Goal: Communication & Community: Ask a question

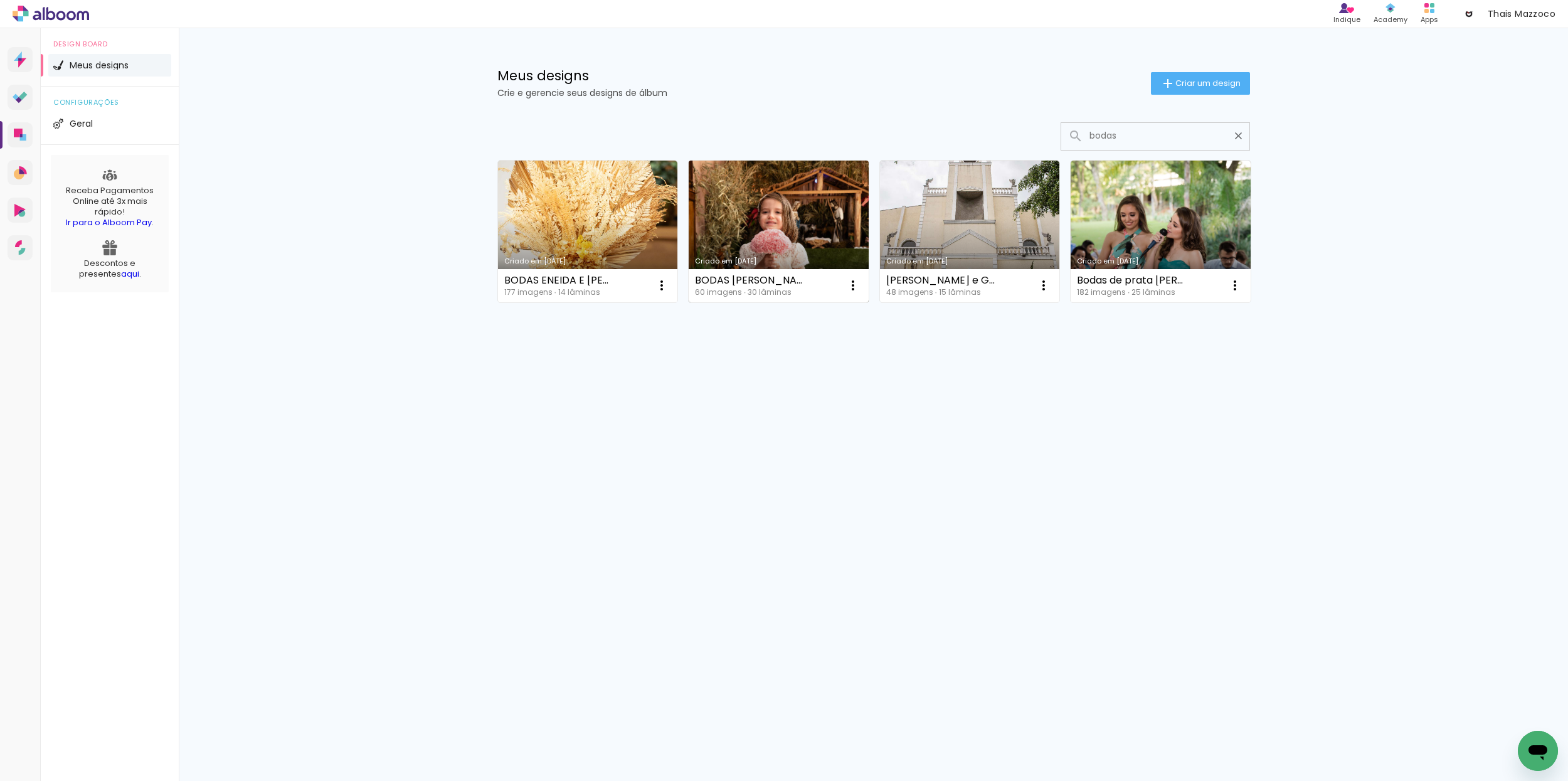
type input "bodas"
type paper-input "bodas"
click at [813, 278] on div "BODAS JOAO E LILA 60 imagens ∙ 30 lâminas Abrir Fazer uma cópia Excluir" at bounding box center [779, 286] width 180 height 33
click at [781, 252] on link "Criado em [DATE]" at bounding box center [779, 231] width 180 height 142
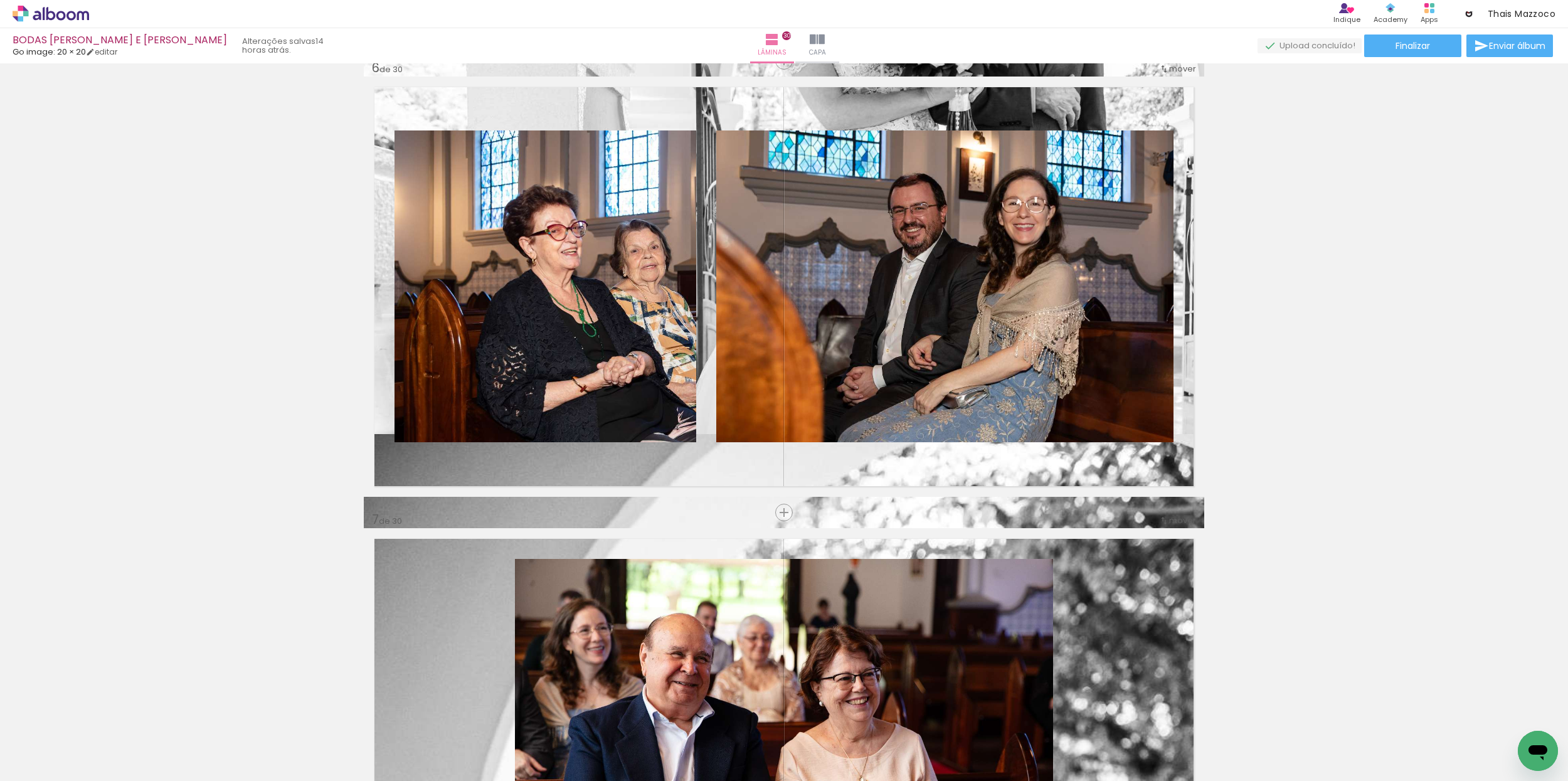
scroll to position [2292, 0]
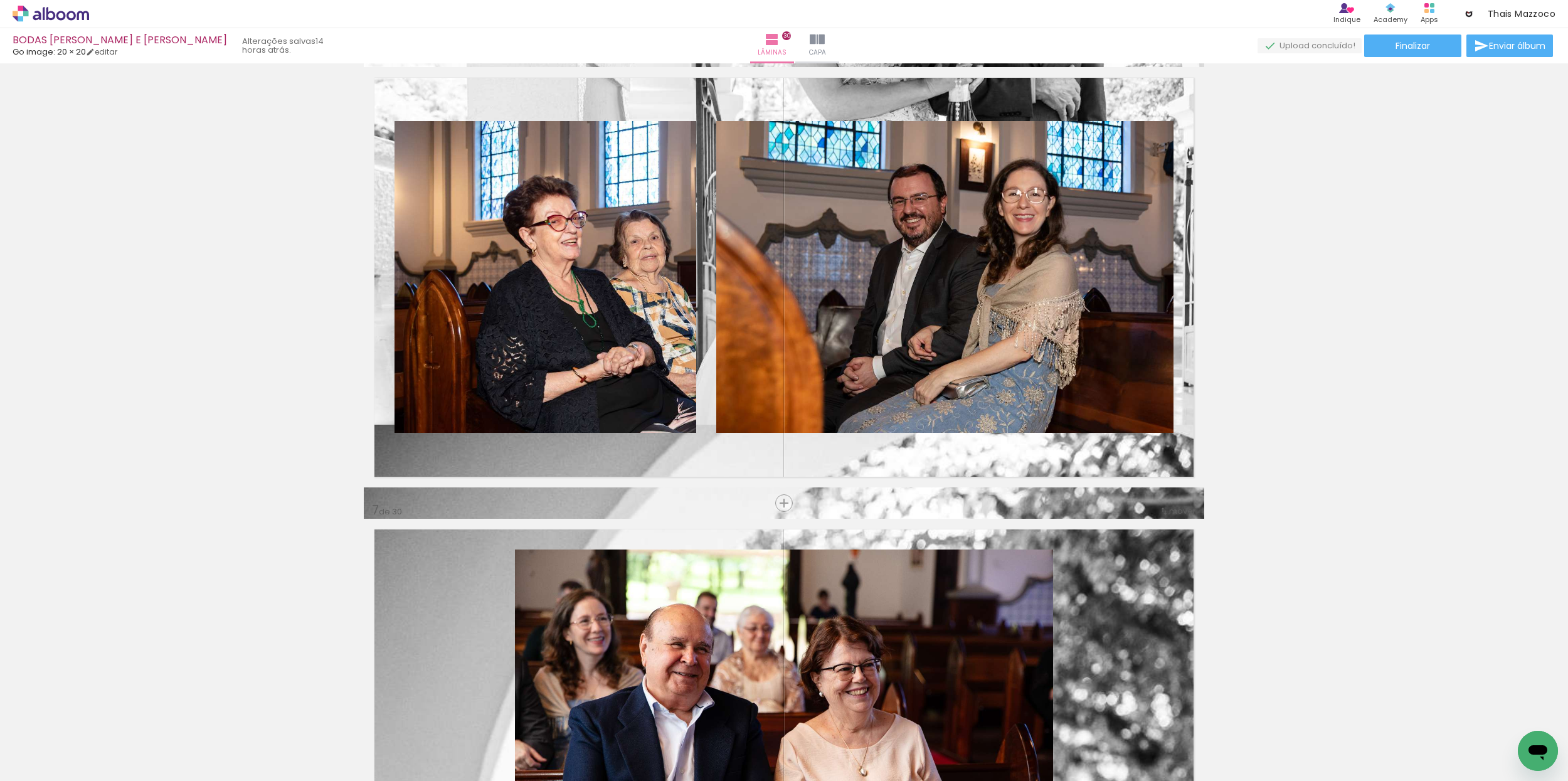
click at [1539, 752] on icon "Open messaging window" at bounding box center [1538, 753] width 19 height 15
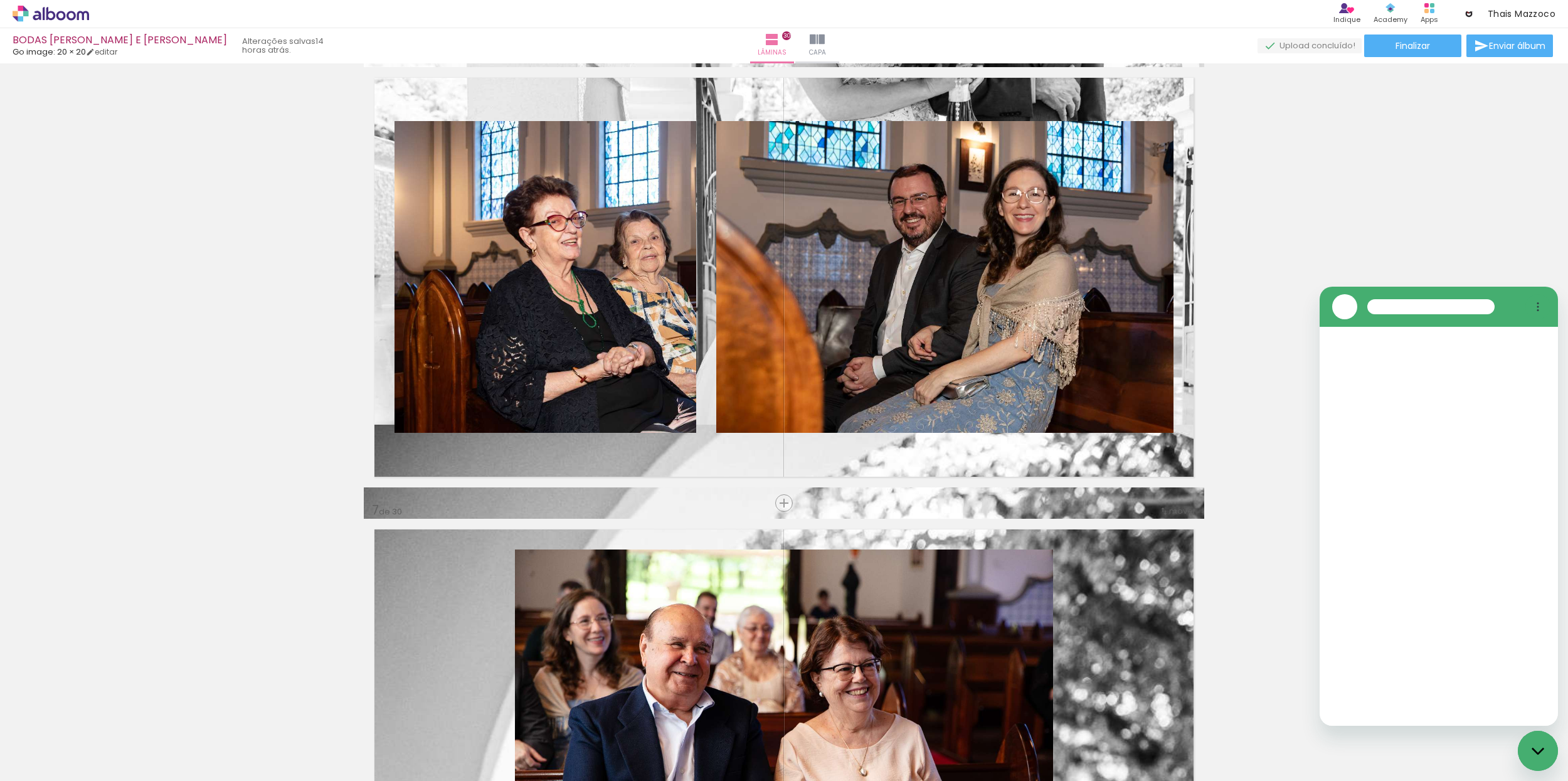
scroll to position [0, 0]
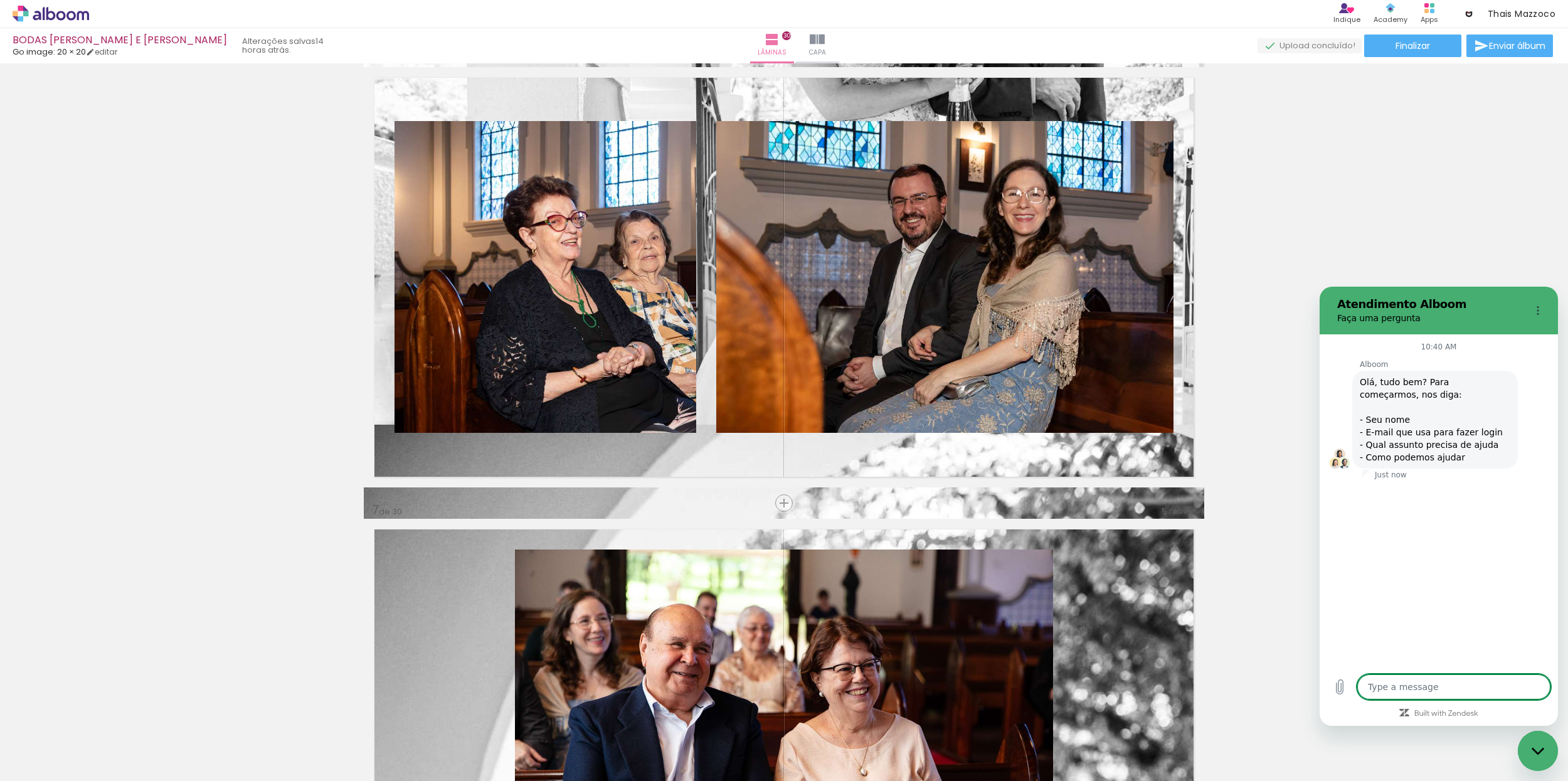
type textarea "x"
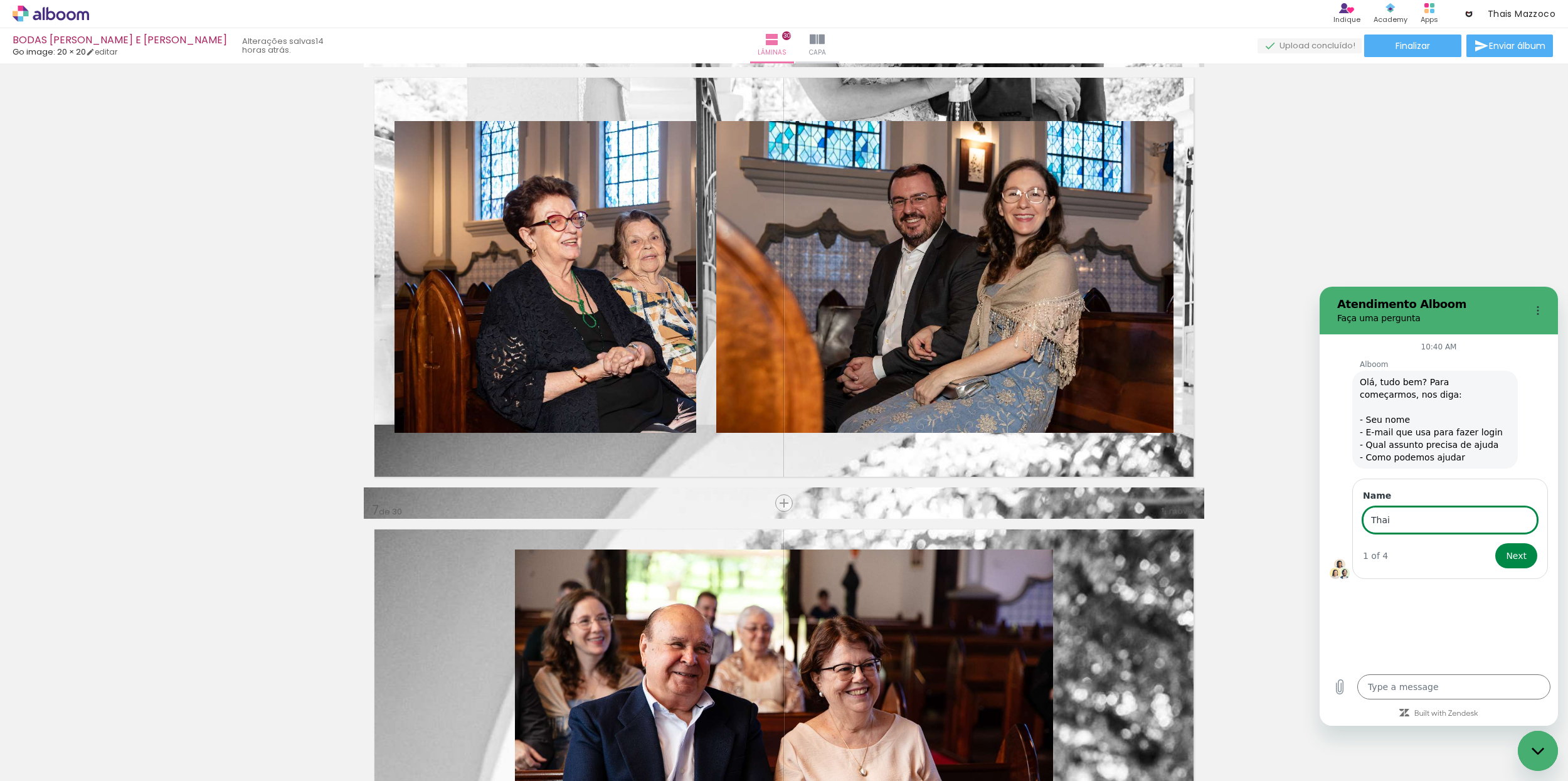
type input "[DEMOGRAPHIC_DATA]"
click at [1506, 557] on button "Next" at bounding box center [1516, 556] width 42 height 25
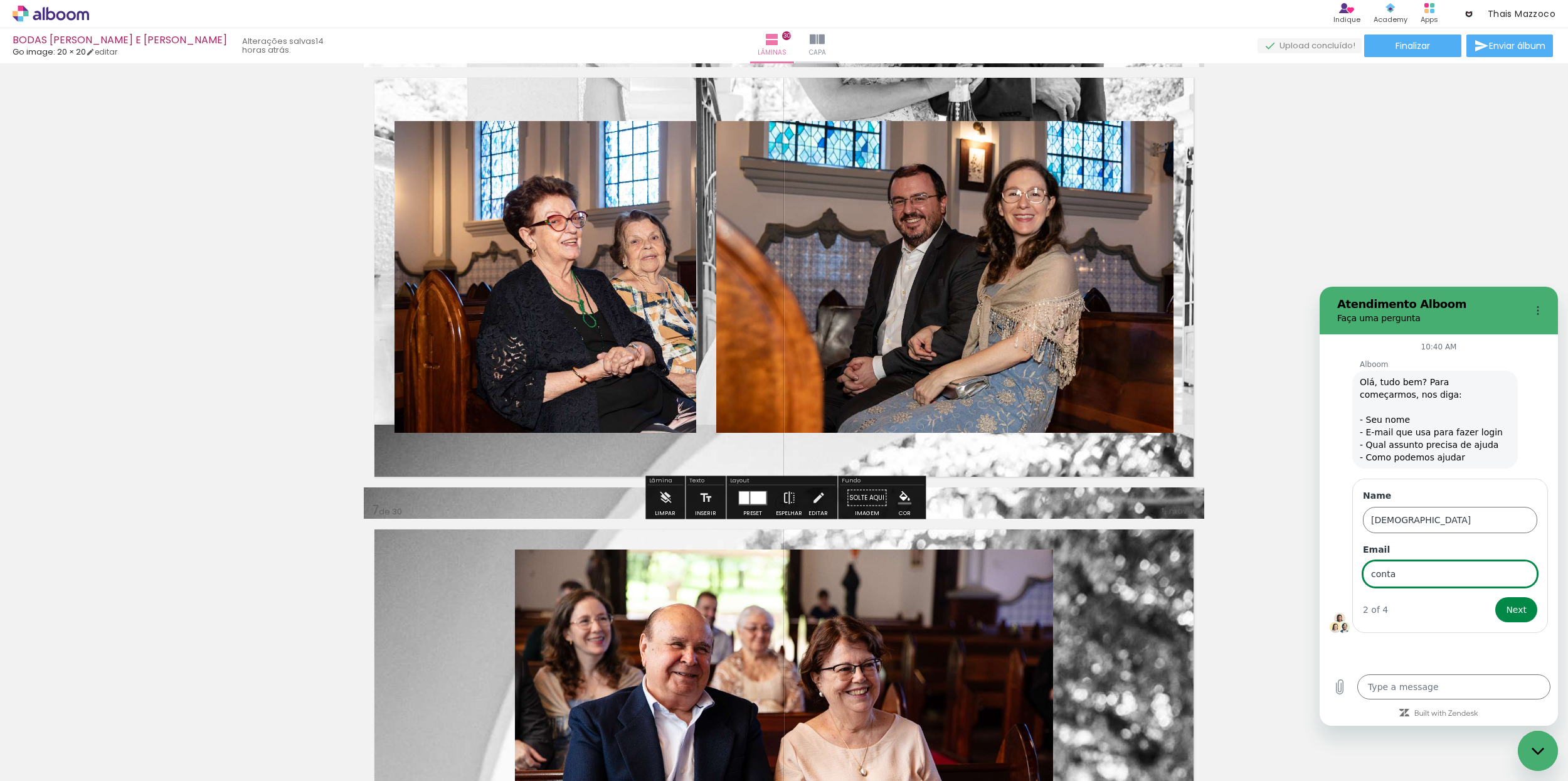
type input "[EMAIL_ADDRESS][DOMAIN_NAME]"
click at [1516, 613] on span "Next" at bounding box center [1516, 609] width 21 height 15
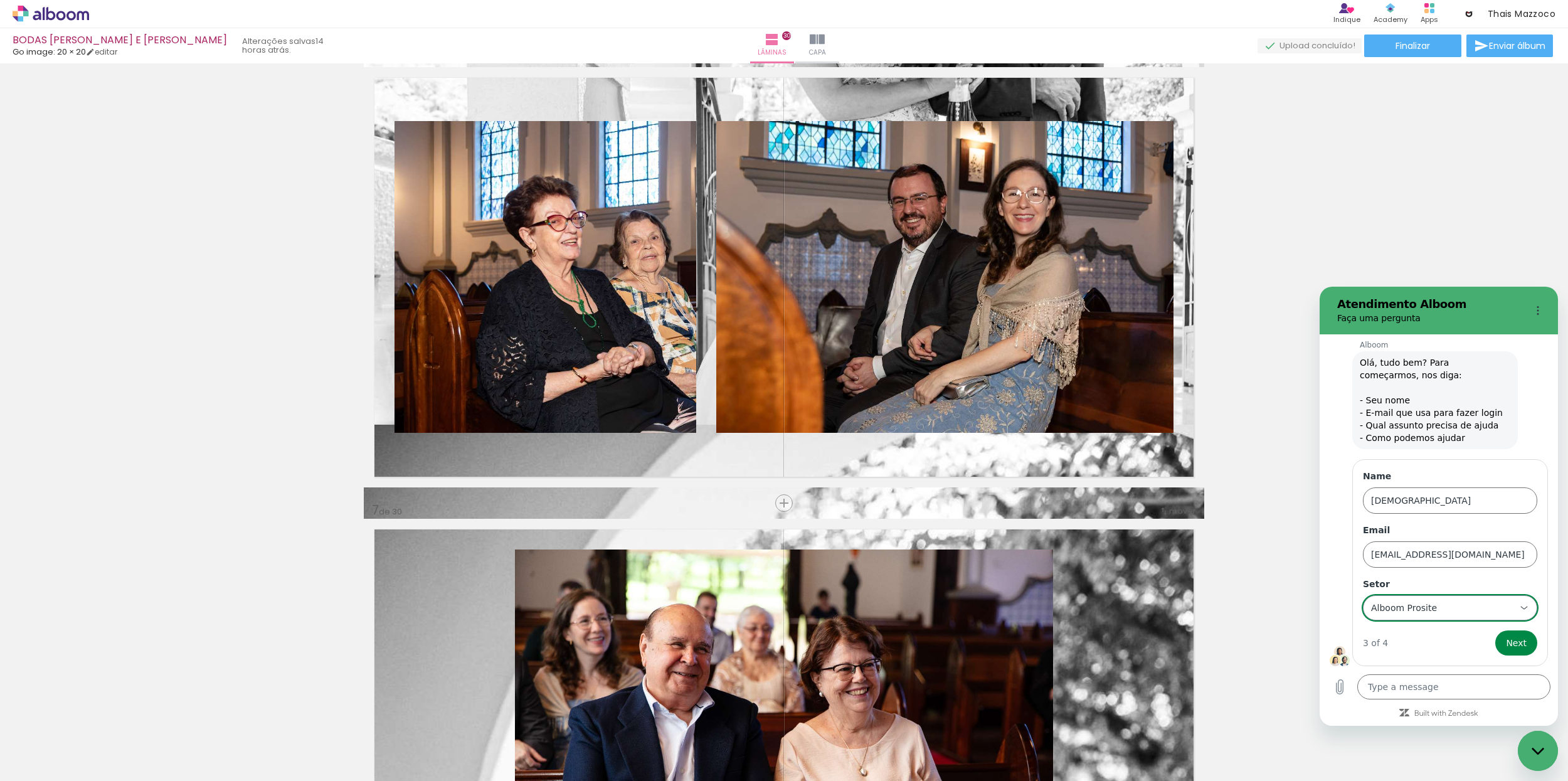
click at [1478, 607] on div "Alboom Prosite Alboom Prosite" at bounding box center [1443, 608] width 145 height 22
click at [1464, 556] on div "Alboom Designbox" at bounding box center [1450, 560] width 124 height 12
type input "Alboom Designbox"
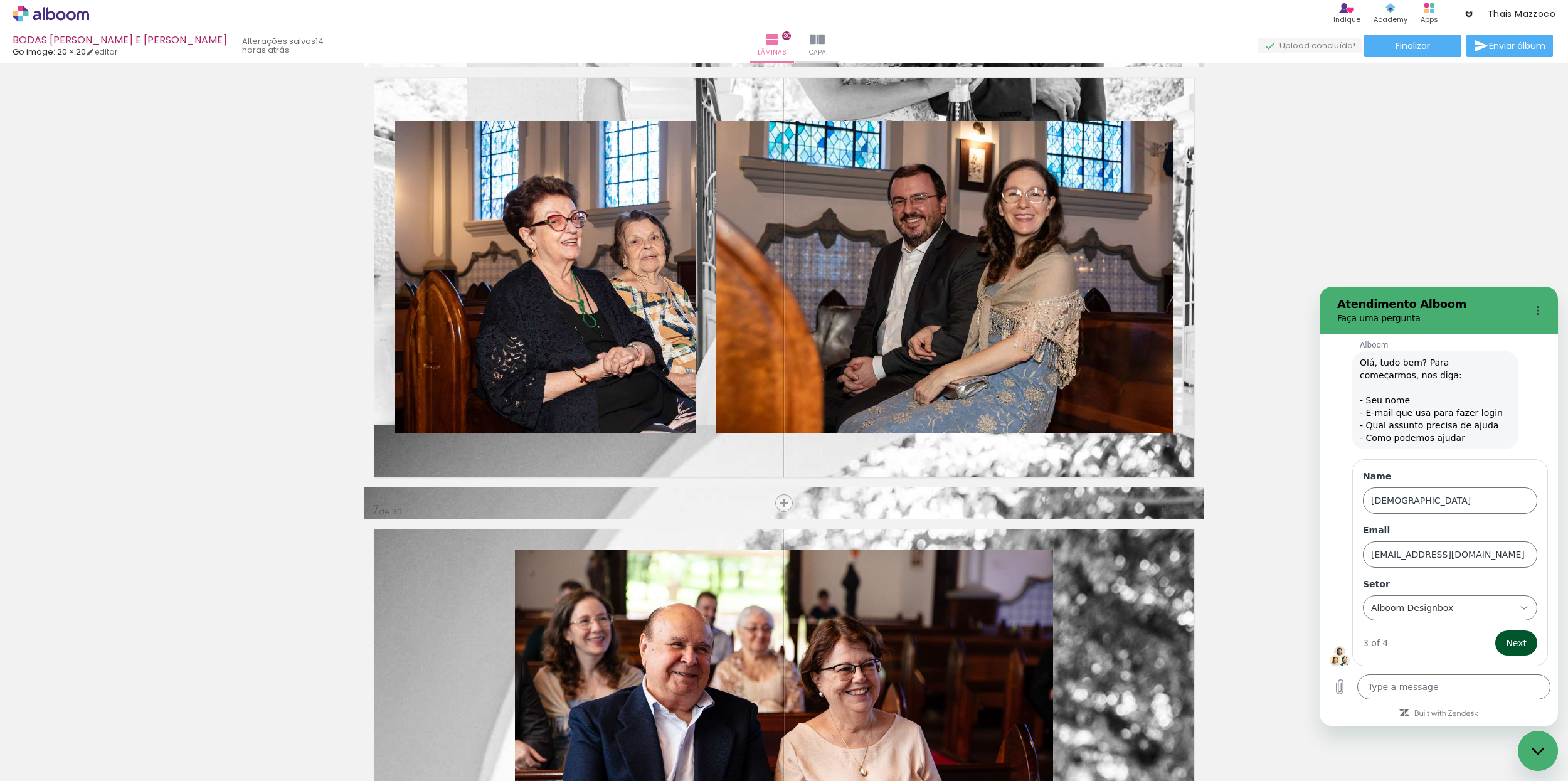
click at [1523, 639] on span "Next" at bounding box center [1516, 643] width 21 height 15
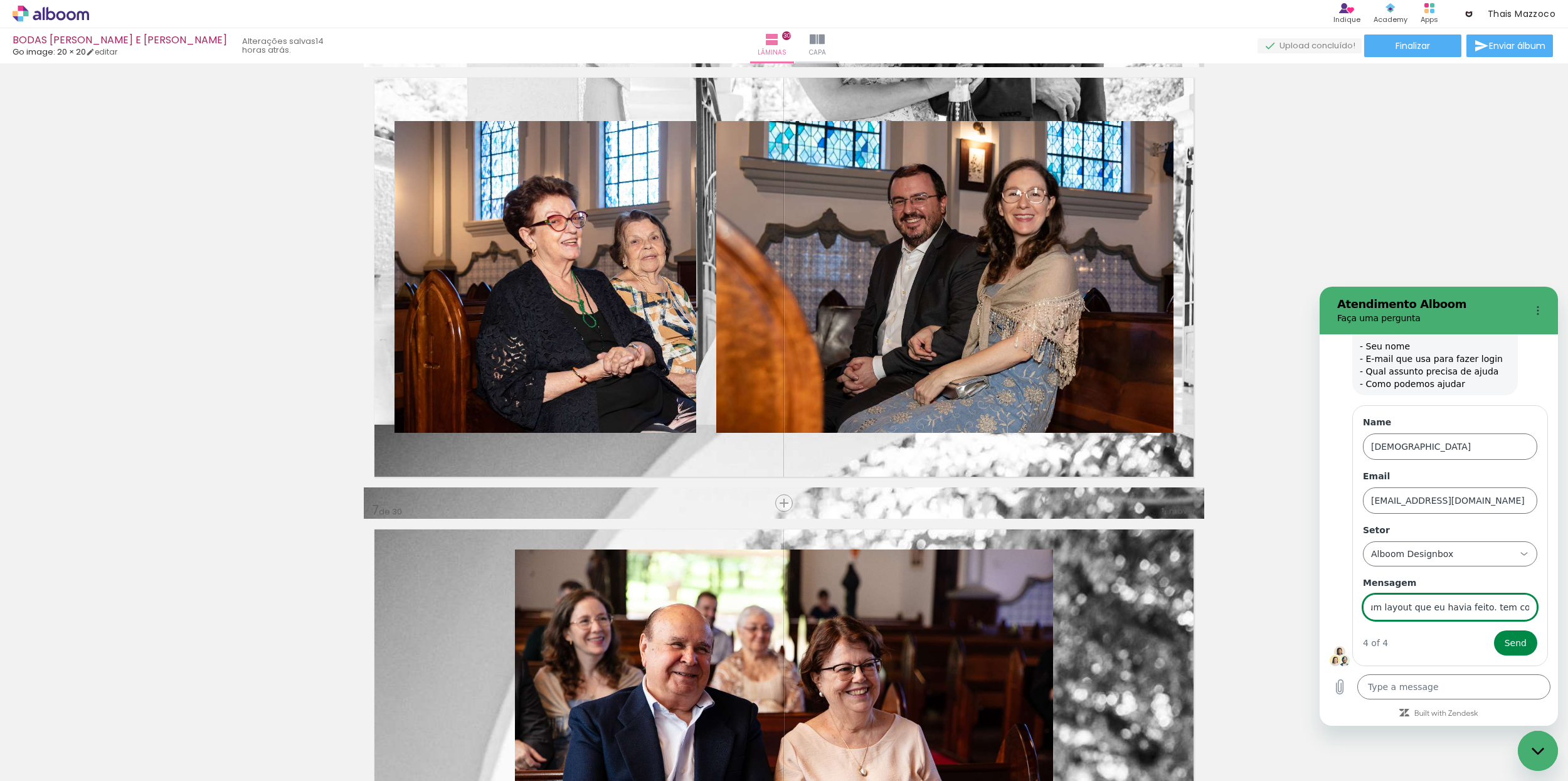
scroll to position [0, 246]
type input "Bom dia! ontem meu DB travou e desconfigurou todo um layout que eu havia feito.…"
click at [1502, 639] on button "Send" at bounding box center [1516, 643] width 43 height 25
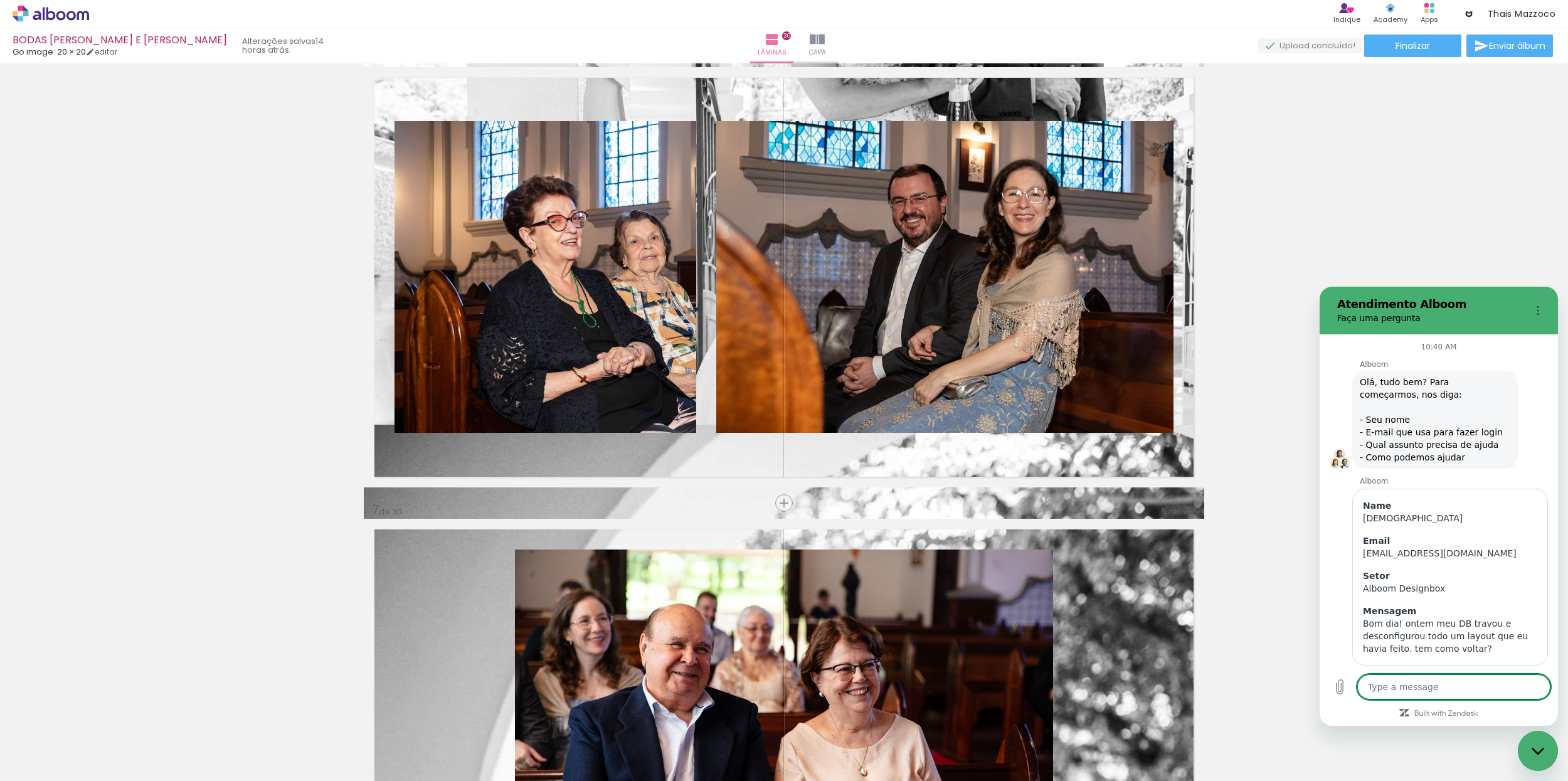
scroll to position [27, 0]
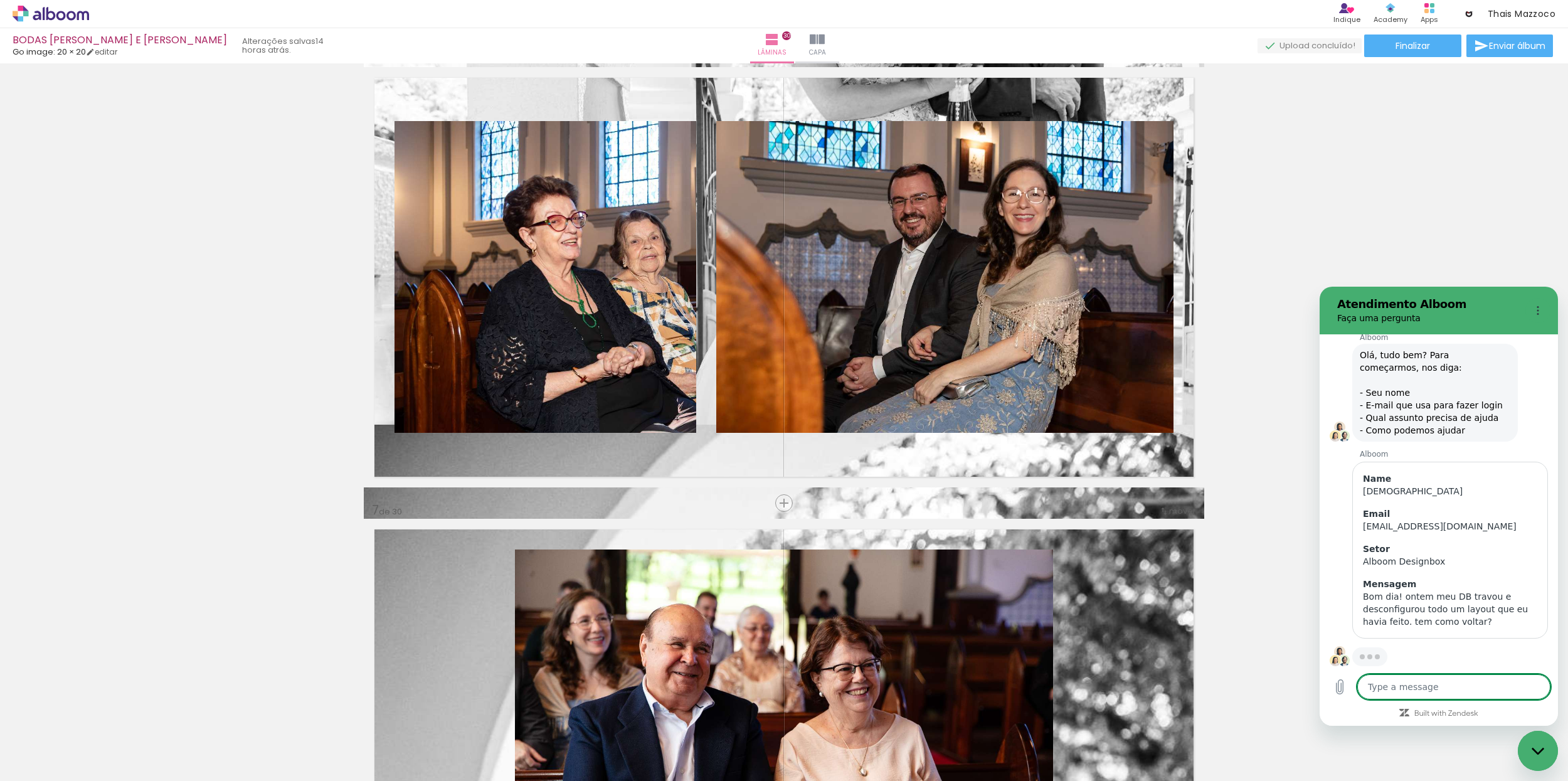
type textarea "x"
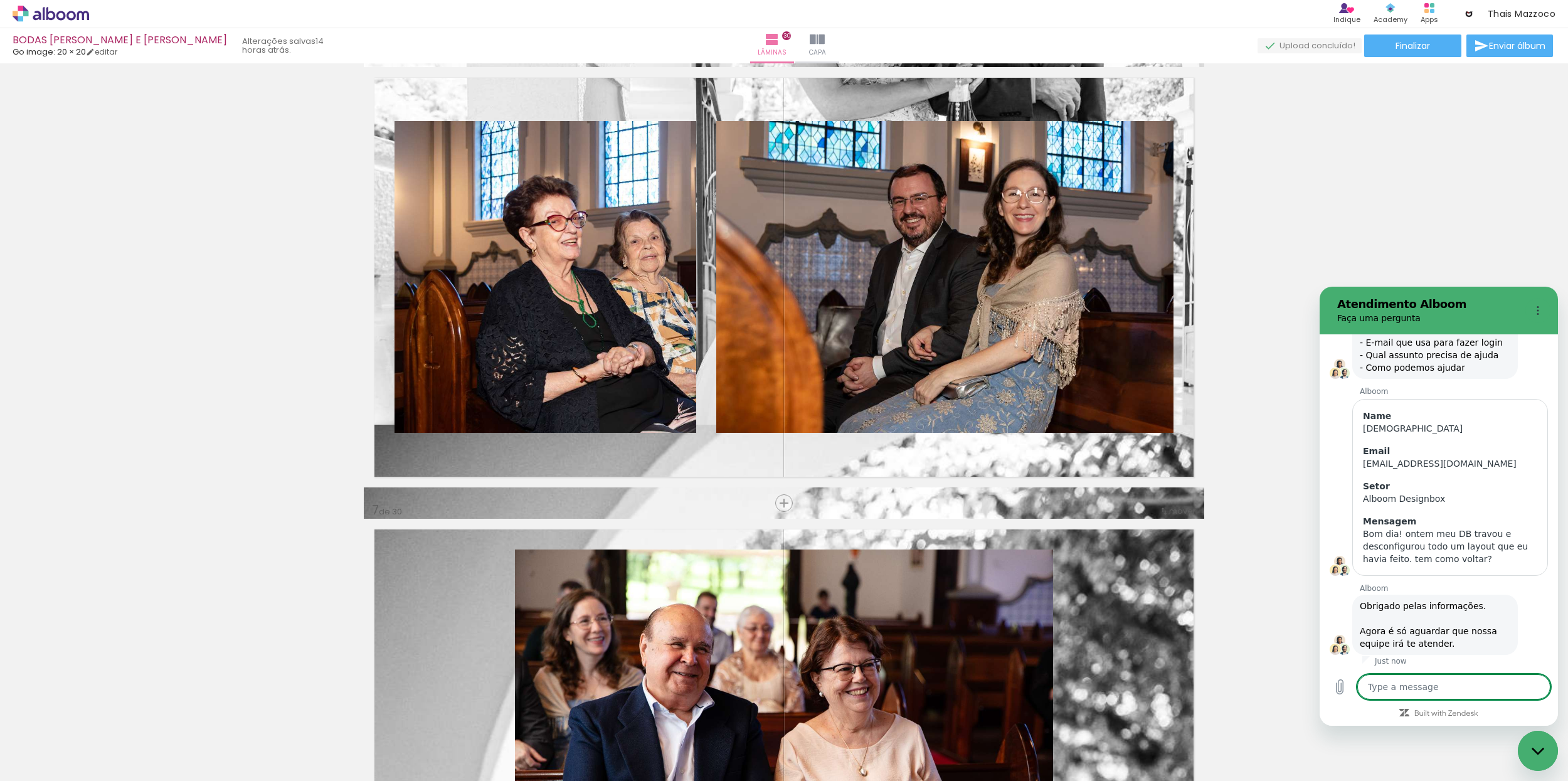
scroll to position [92, 0]
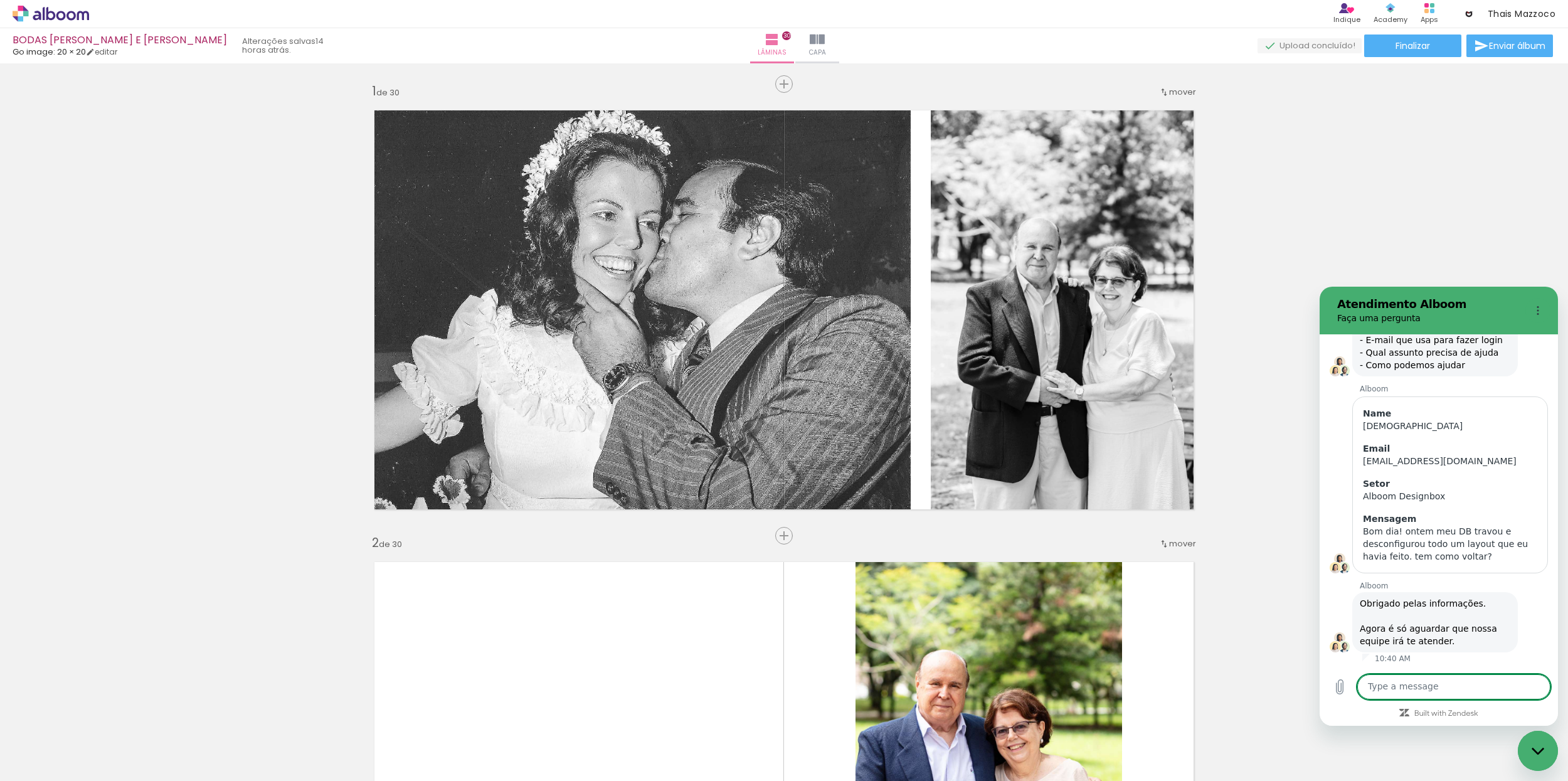
scroll to position [2292, 0]
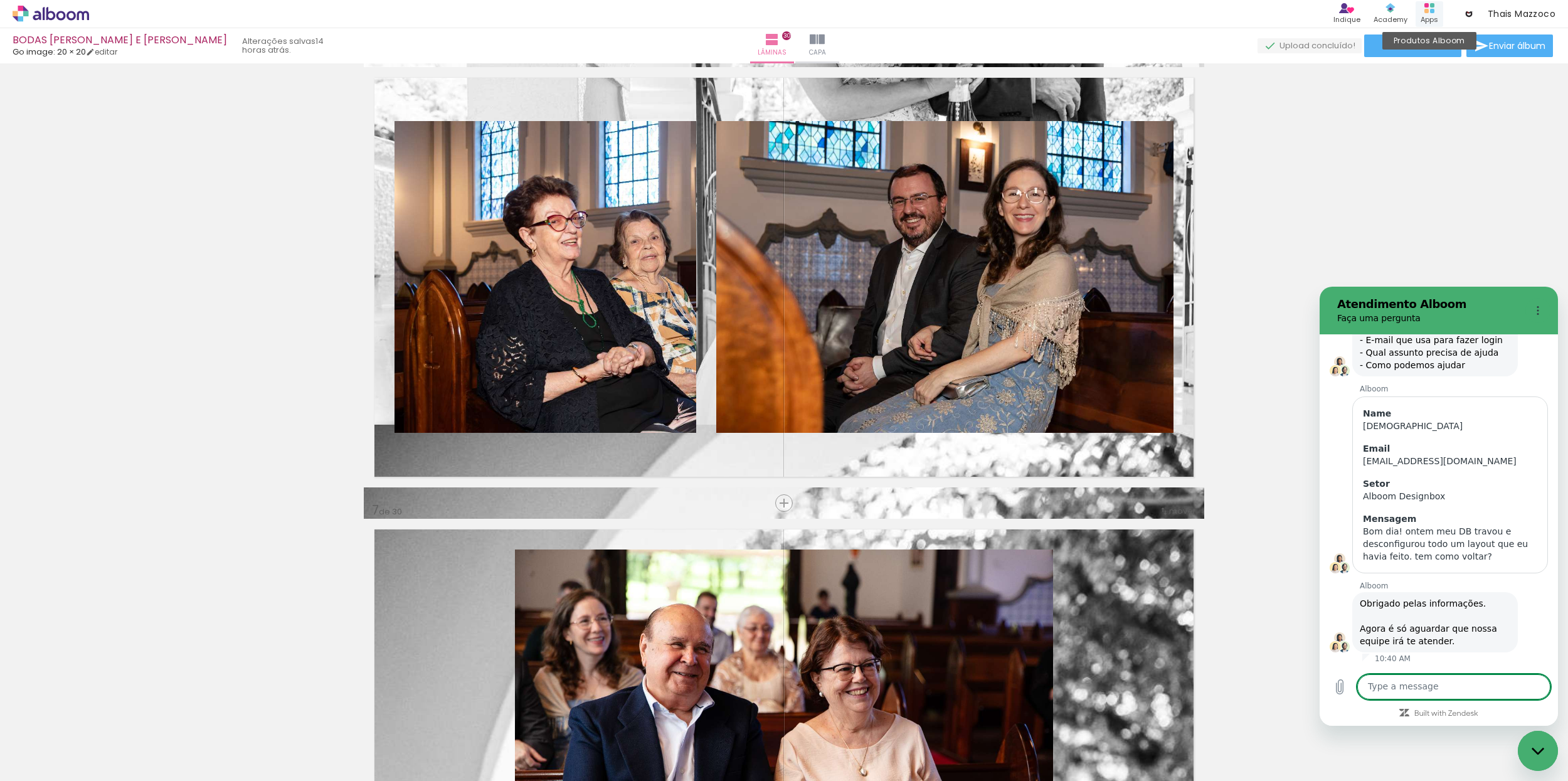
click at [1432, 11] on rect at bounding box center [1432, 10] width 5 height 5
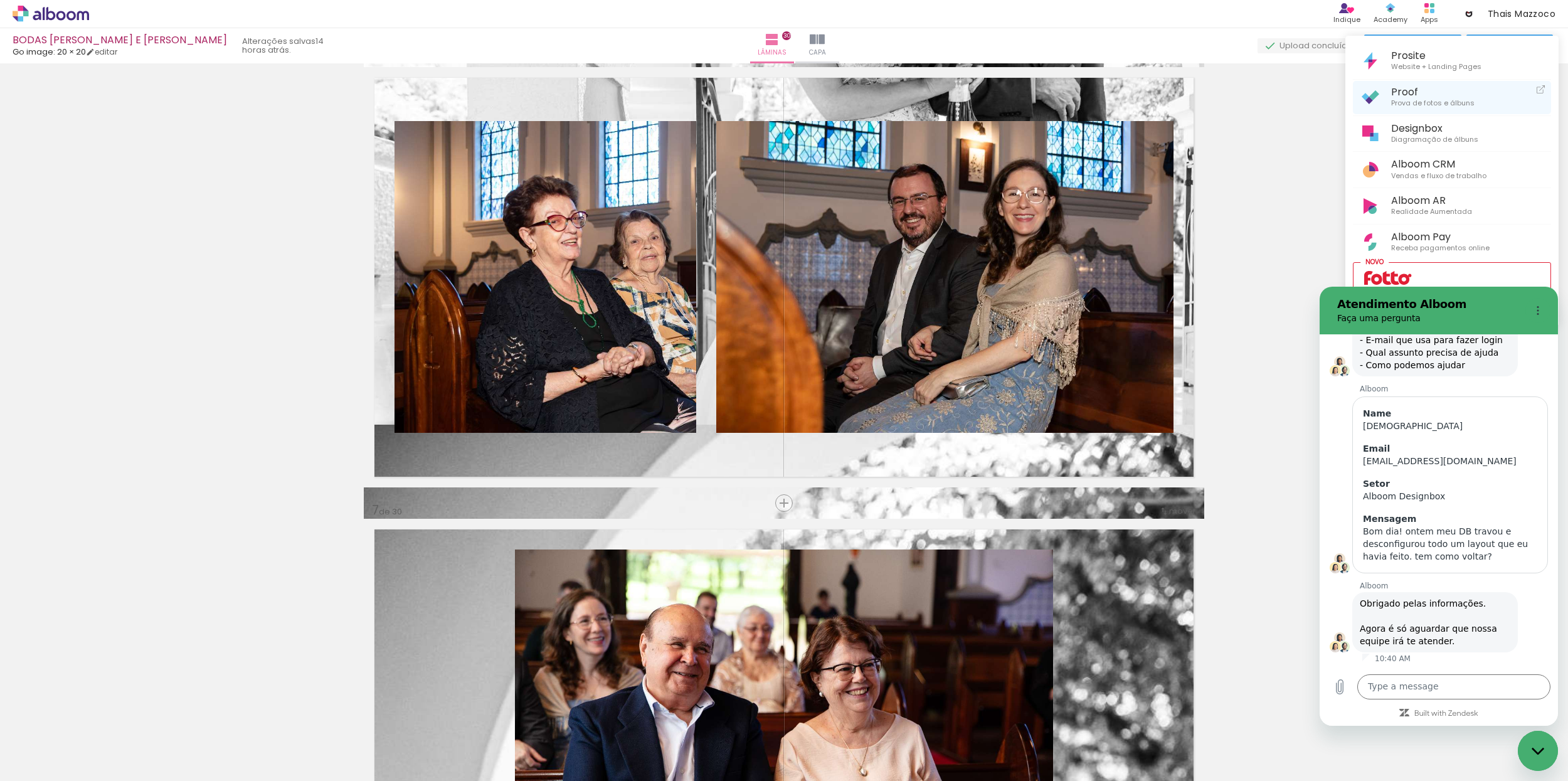
click at [1411, 90] on span "Proof" at bounding box center [1432, 92] width 83 height 12
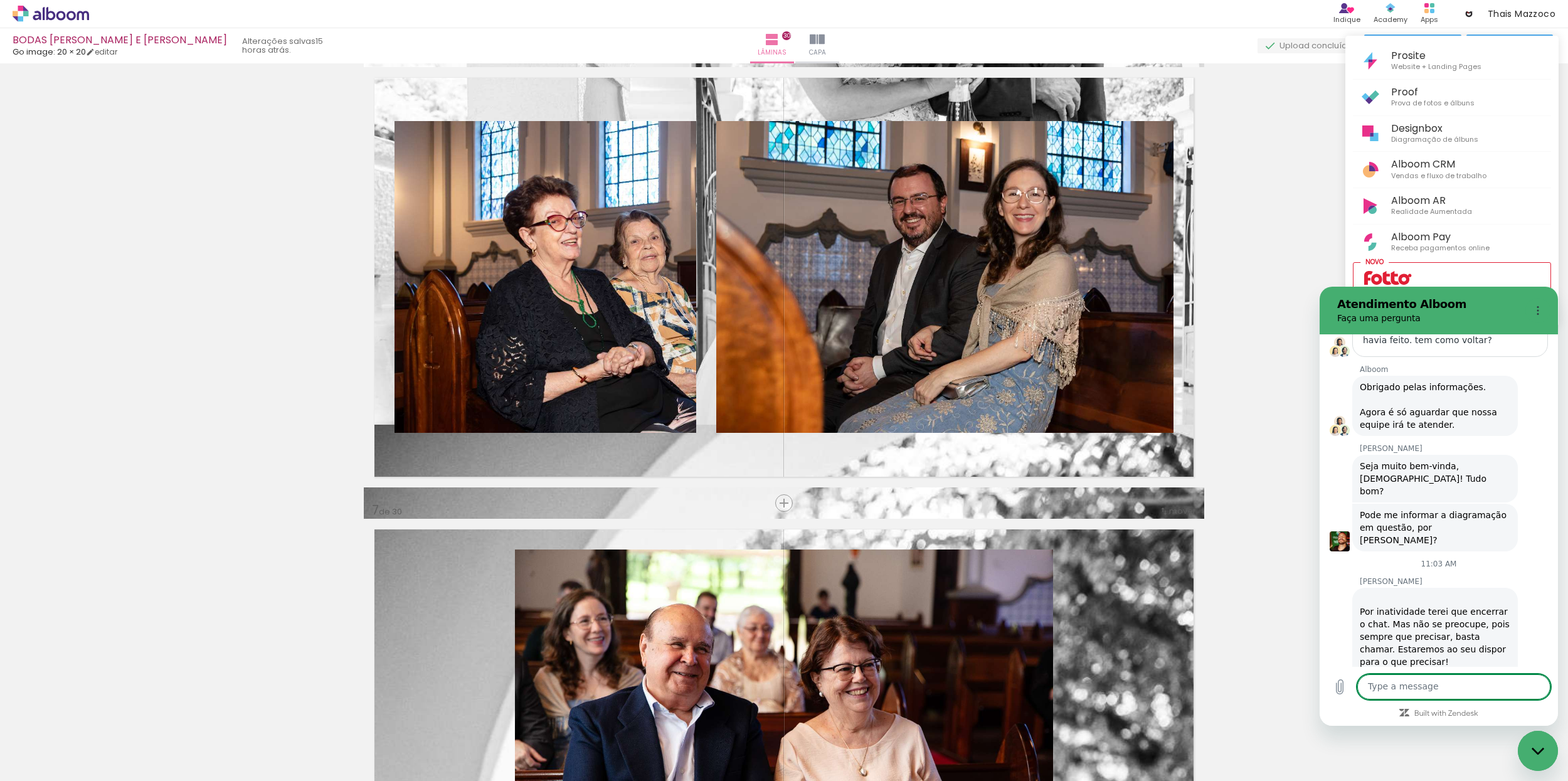
scroll to position [342, 0]
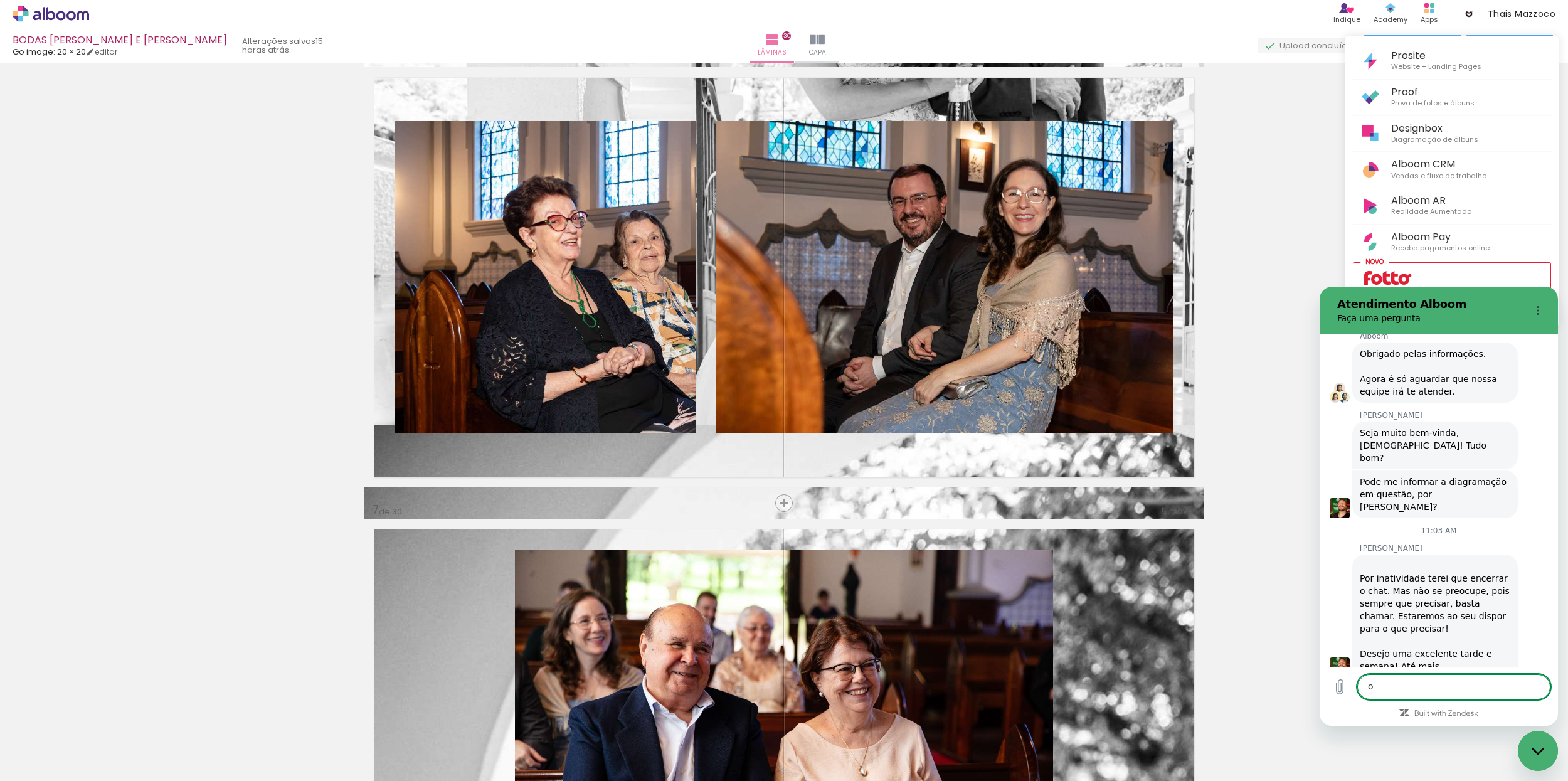
type textarea "oi"
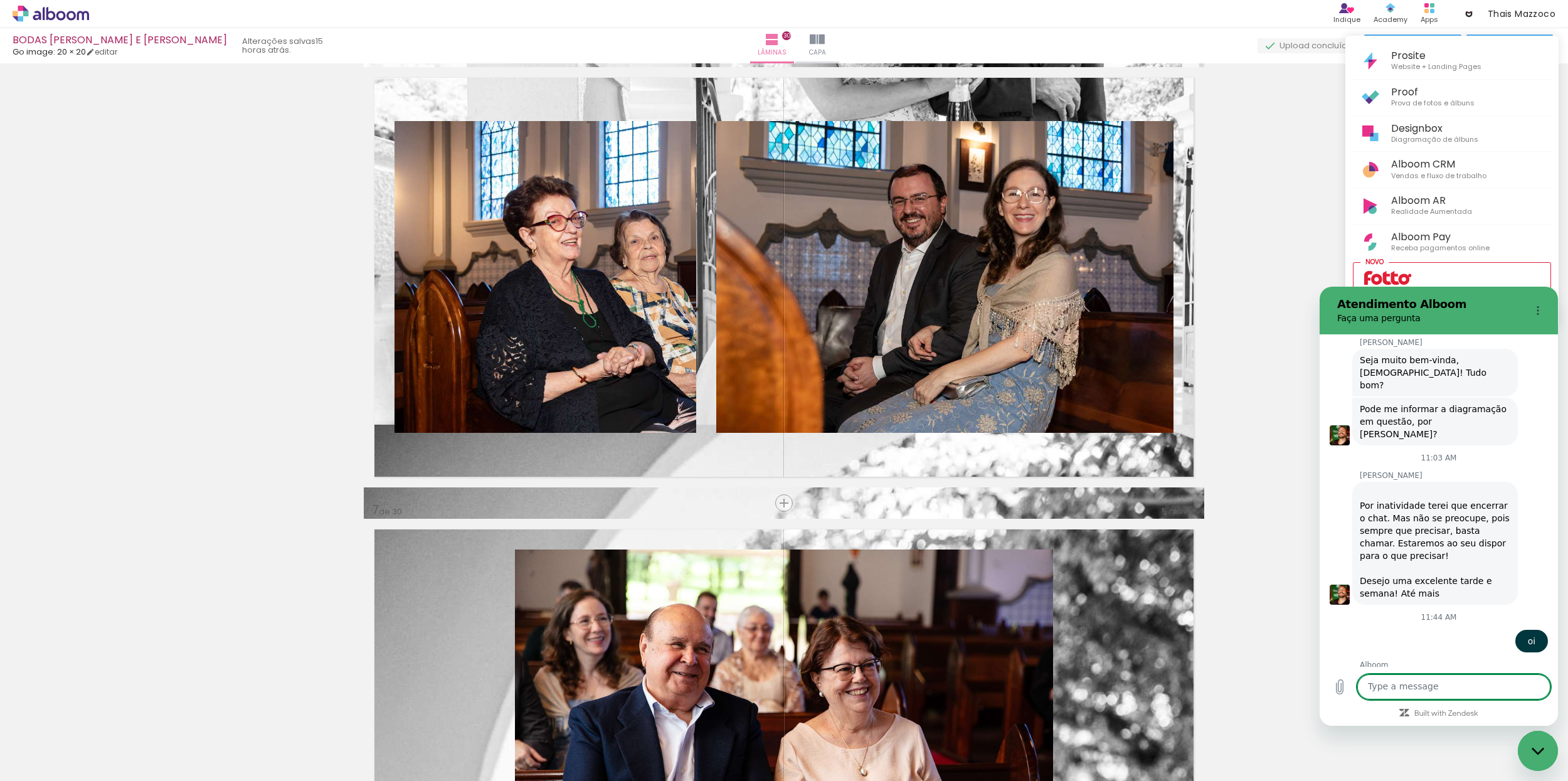
scroll to position [413, 0]
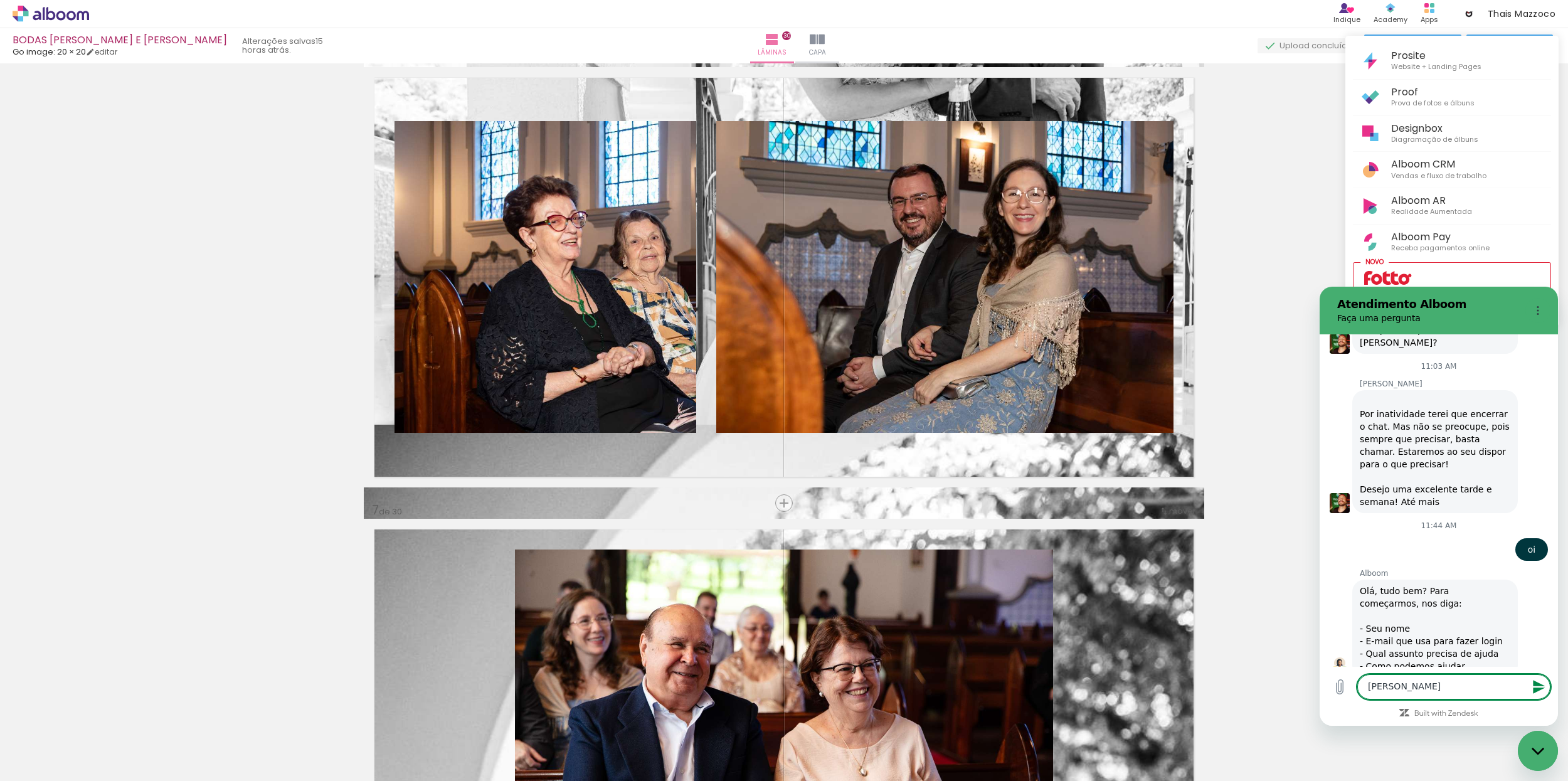
type textarea "nao tava fazen"
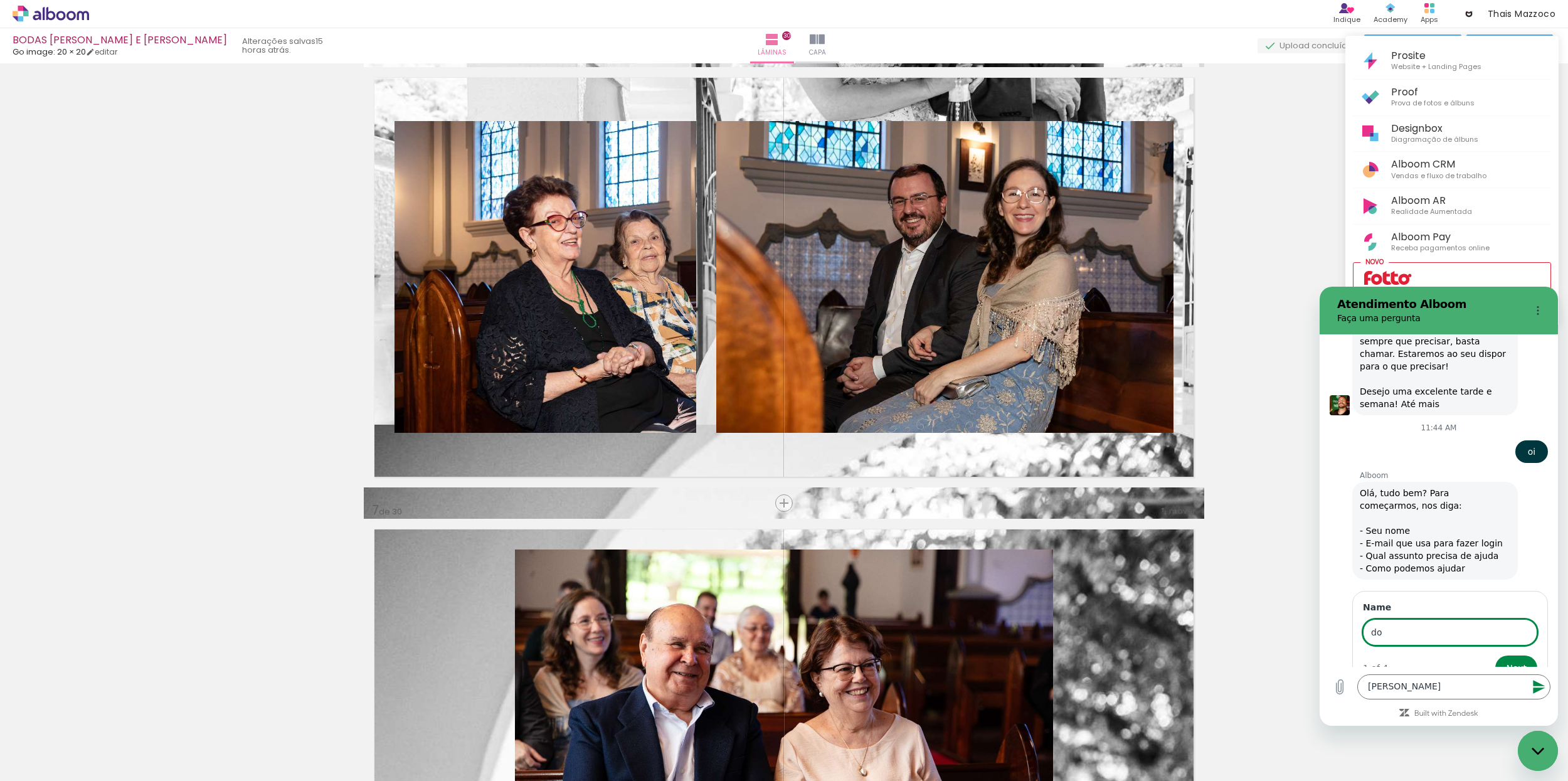
scroll to position [603, 0]
type input "d"
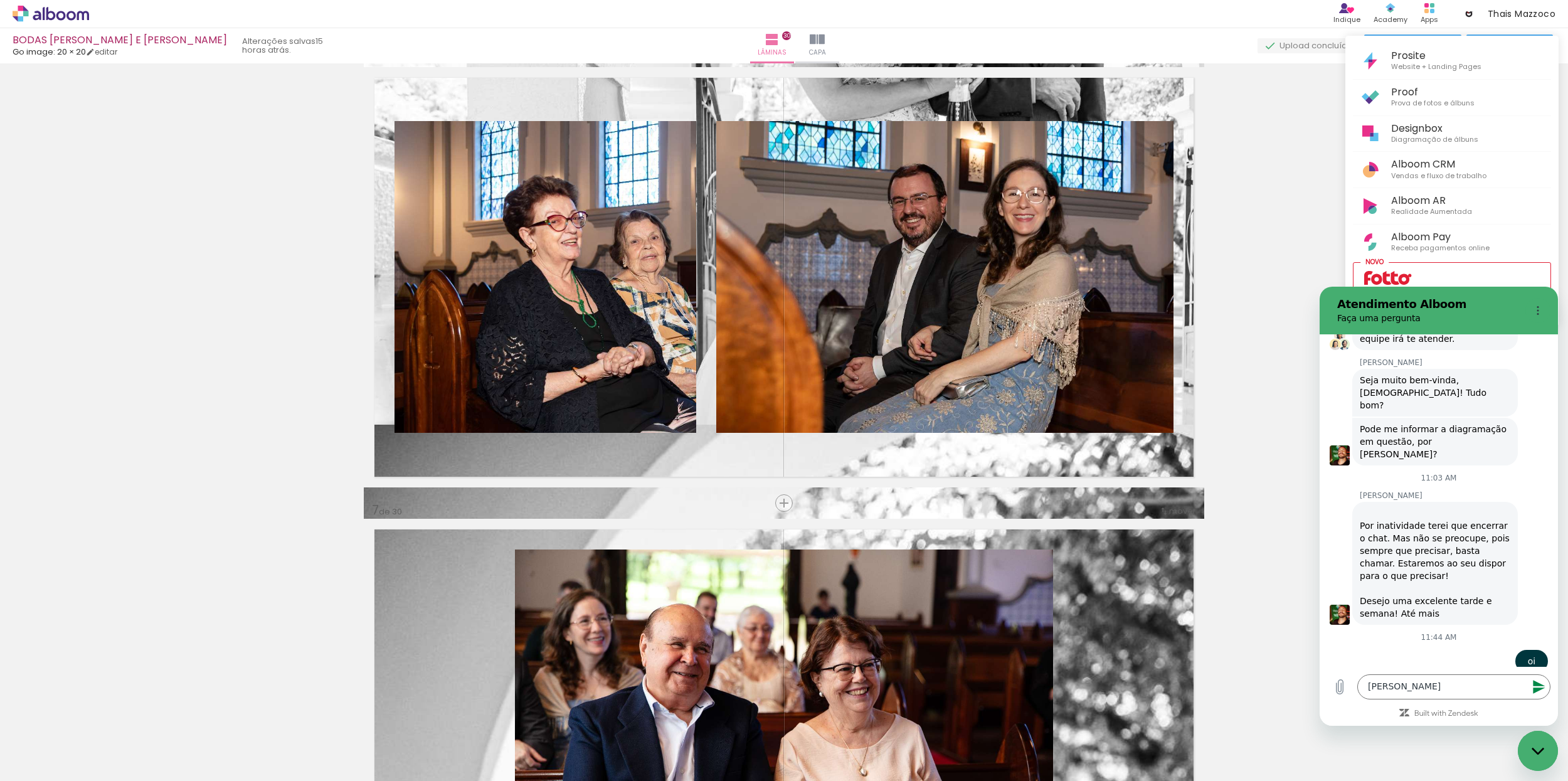
scroll to position [382, 0]
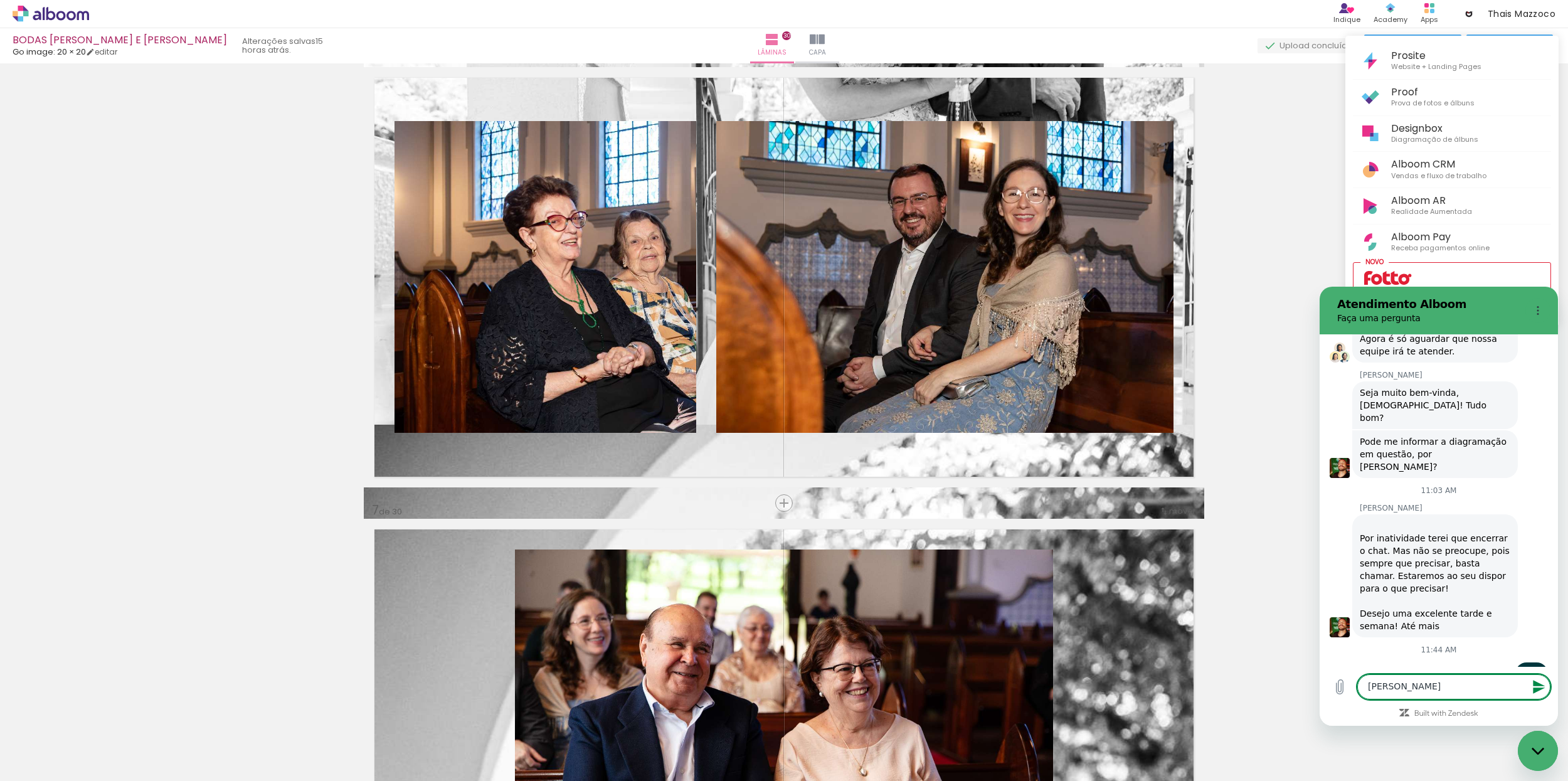
drag, startPoint x: 1439, startPoint y: 693, endPoint x: 1377, endPoint y: 628, distance: 89.8
click at [1339, 664] on div "10:40 AM Alboom Alboom says: Olá, tudo bem? Para começarmos, nos diga: - Seu no…" at bounding box center [1439, 530] width 238 height 392
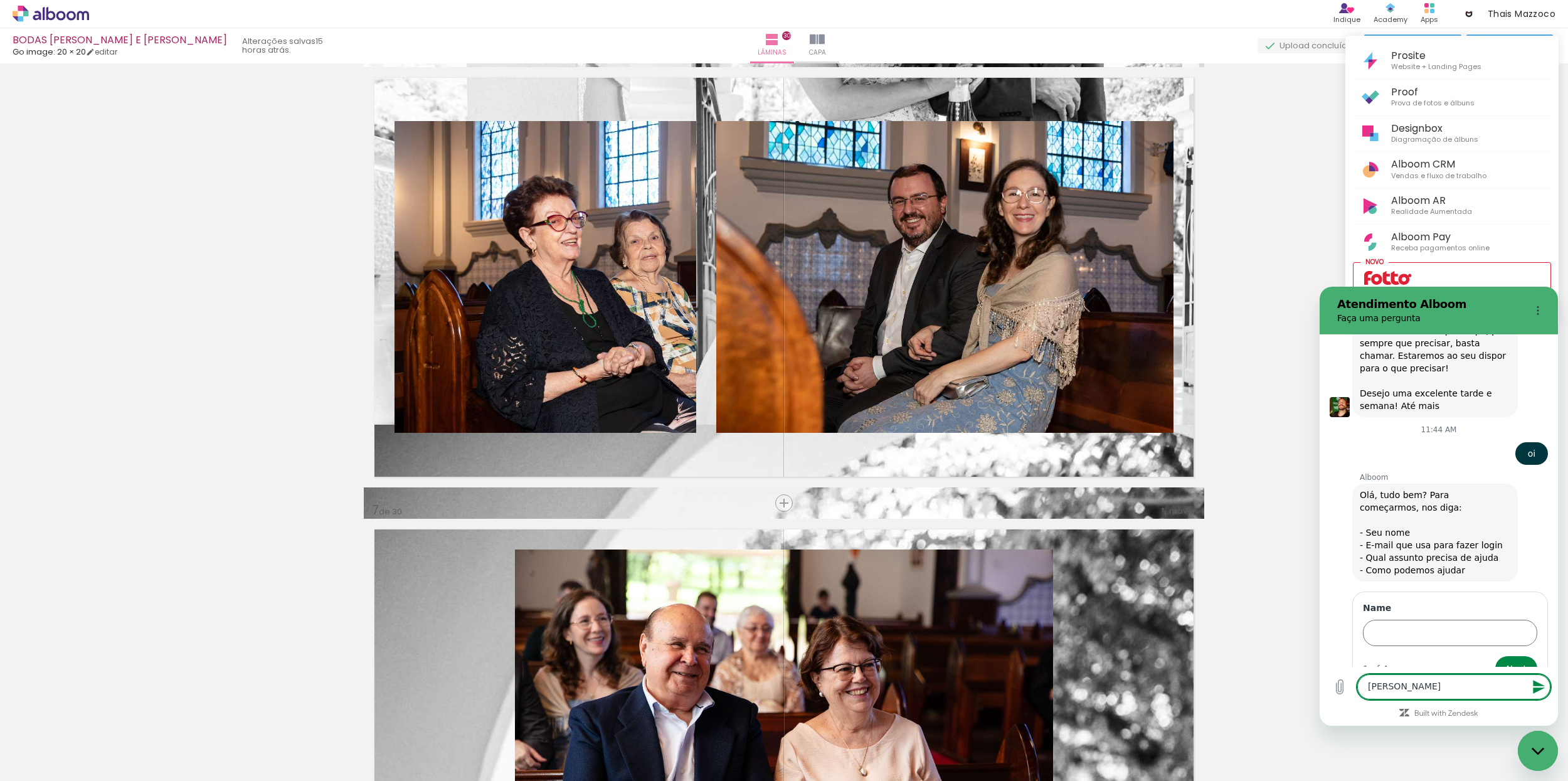
scroll to position [603, 0]
click at [1401, 619] on input "Name" at bounding box center [1450, 632] width 174 height 26
type input "[DEMOGRAPHIC_DATA]"
click at [1518, 660] on span "Next" at bounding box center [1516, 668] width 21 height 15
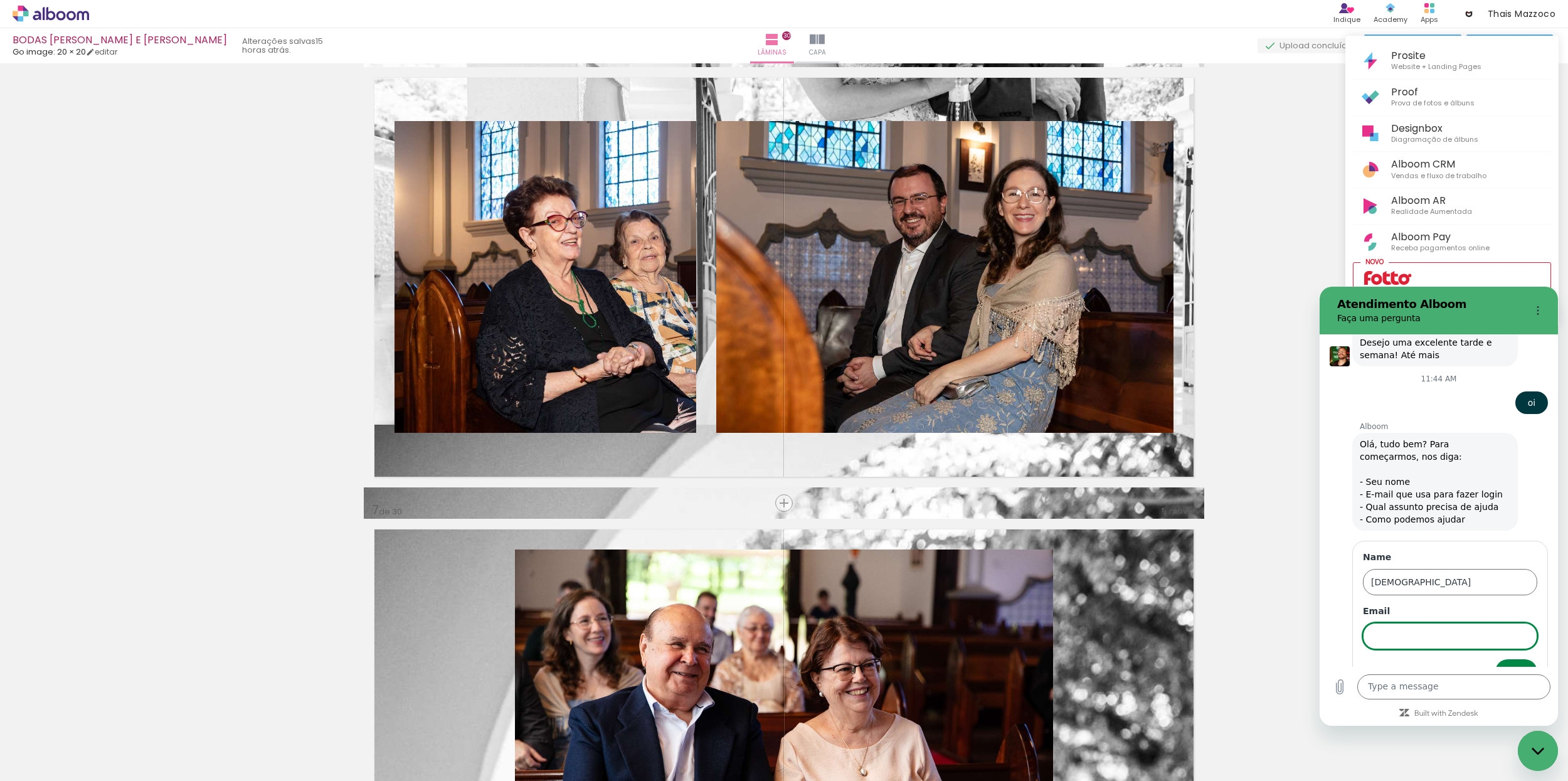
scroll to position [657, 0]
click at [1467, 619] on input "Email" at bounding box center [1450, 632] width 174 height 26
type input "contato@thaismazzoco.com"
click at [1521, 660] on span "Next" at bounding box center [1516, 668] width 21 height 15
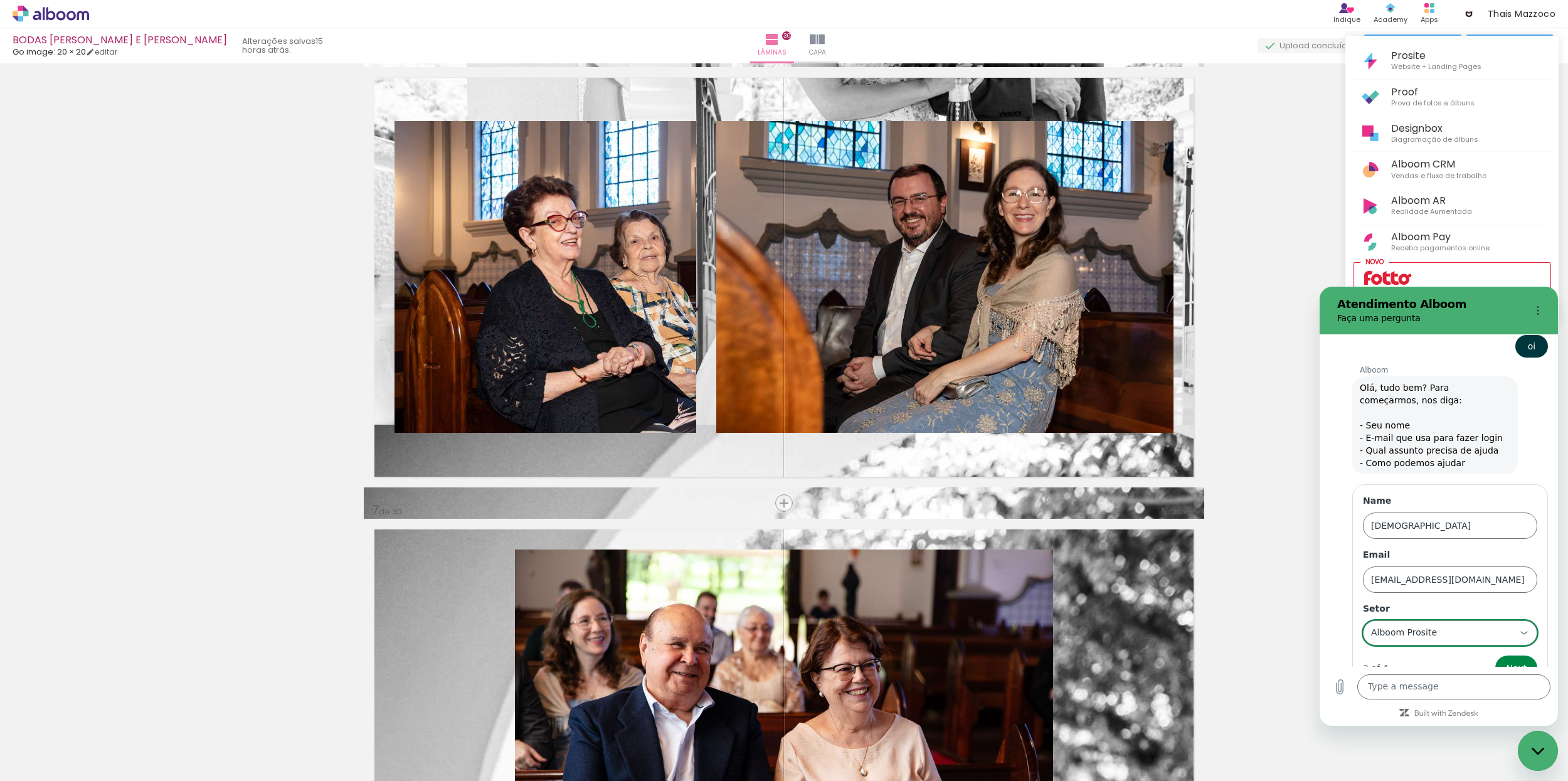
click at [1453, 622] on div "Alboom Prosite Alboom Prosite" at bounding box center [1443, 633] width 145 height 22
click at [1447, 565] on li "Alboom Designbox" at bounding box center [1450, 578] width 173 height 26
type input "Alboom Designbox"
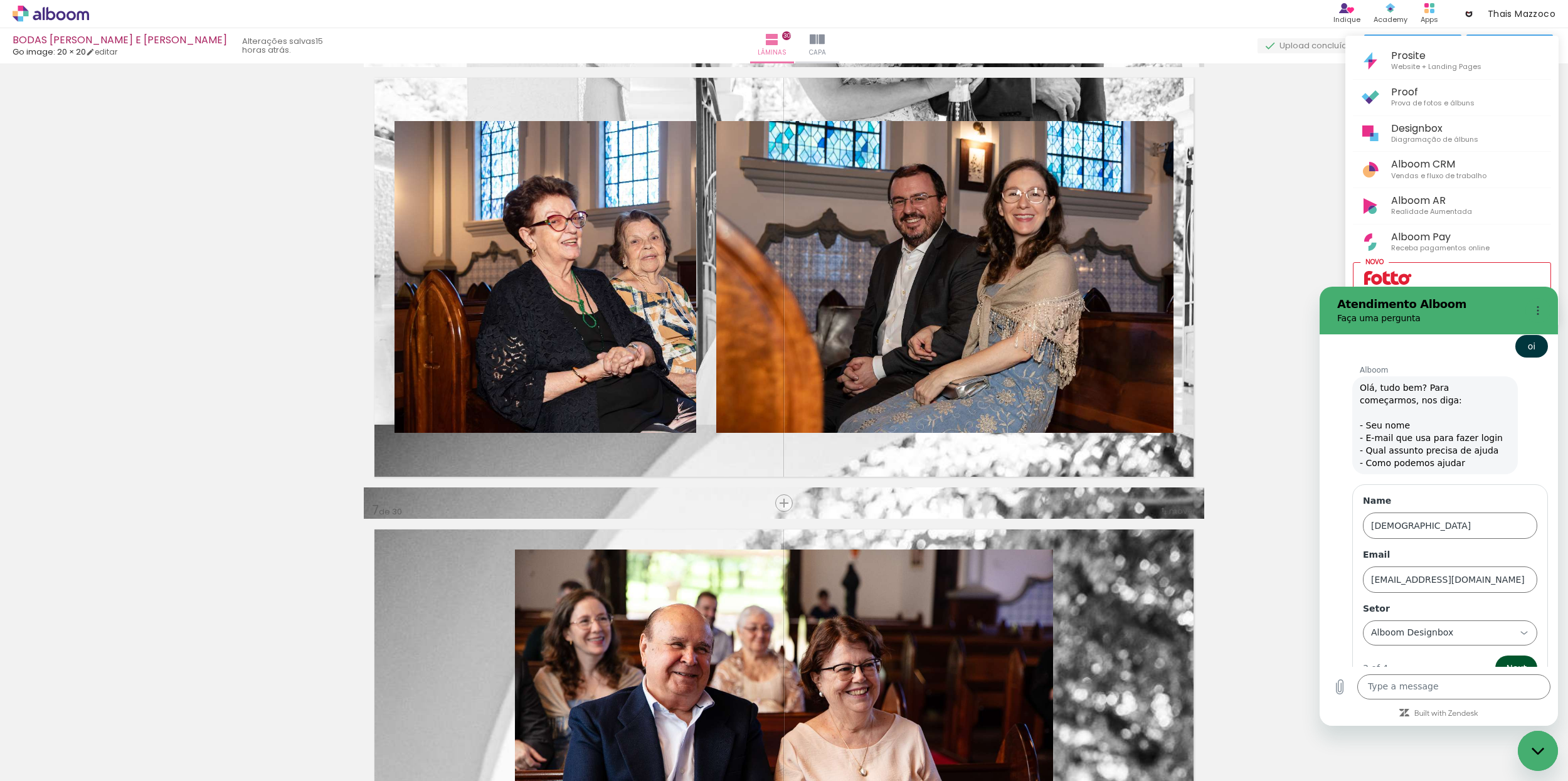
click at [1510, 660] on span "Next" at bounding box center [1516, 668] width 21 height 15
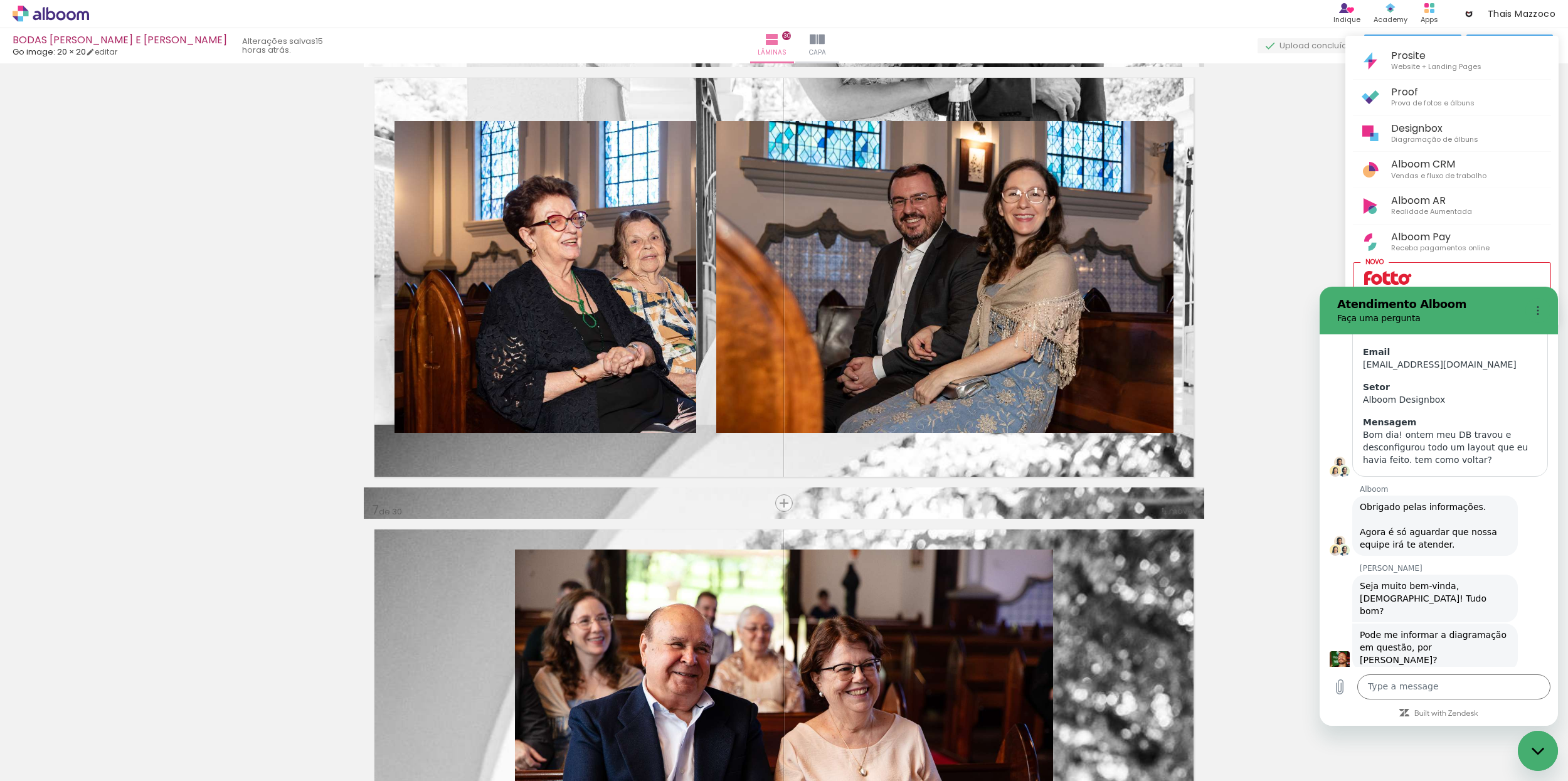
scroll to position [191, 0]
drag, startPoint x: 1361, startPoint y: 432, endPoint x: 1463, endPoint y: 470, distance: 108.8
click at [1465, 470] on div "Name Thais Email contato@thaismazzoco.com Setor Alboom Designbox Mensagem Bom d…" at bounding box center [1450, 387] width 196 height 177
copy div "Bom dia! ontem meu DB travou e desconfigurou todo um layout que eu havia feito.…"
click at [1433, 690] on textarea at bounding box center [1454, 687] width 193 height 25
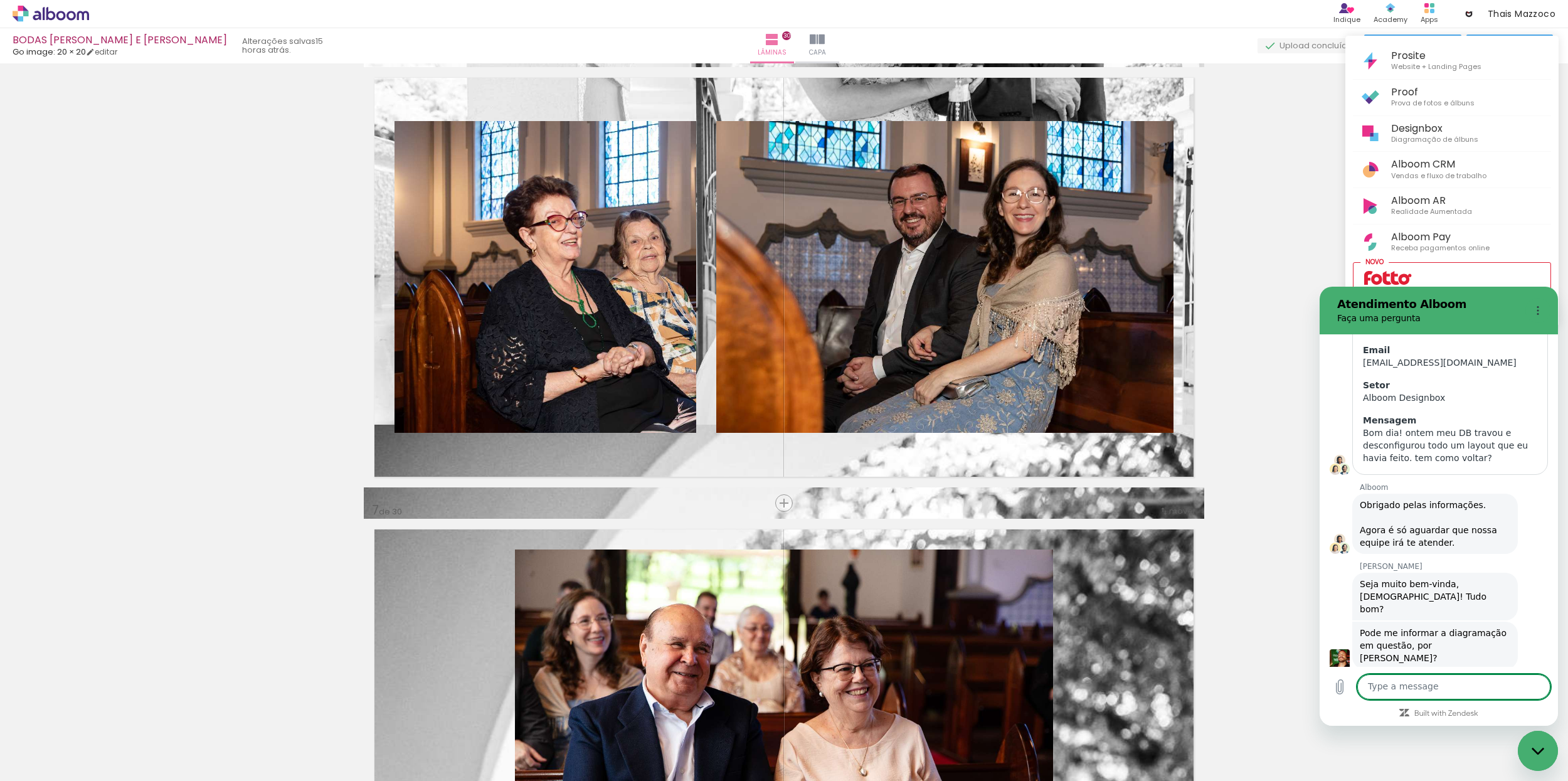
paste textarea "Bom dia! ontem meu DB travou e desconfigurou todo um layout que eu havia feito.…"
type textarea "Bom dia! ontem meu DB travou e desconfigurou todo um layout que eu havia feito.…"
click at [1537, 686] on icon "Send message" at bounding box center [1539, 687] width 15 height 15
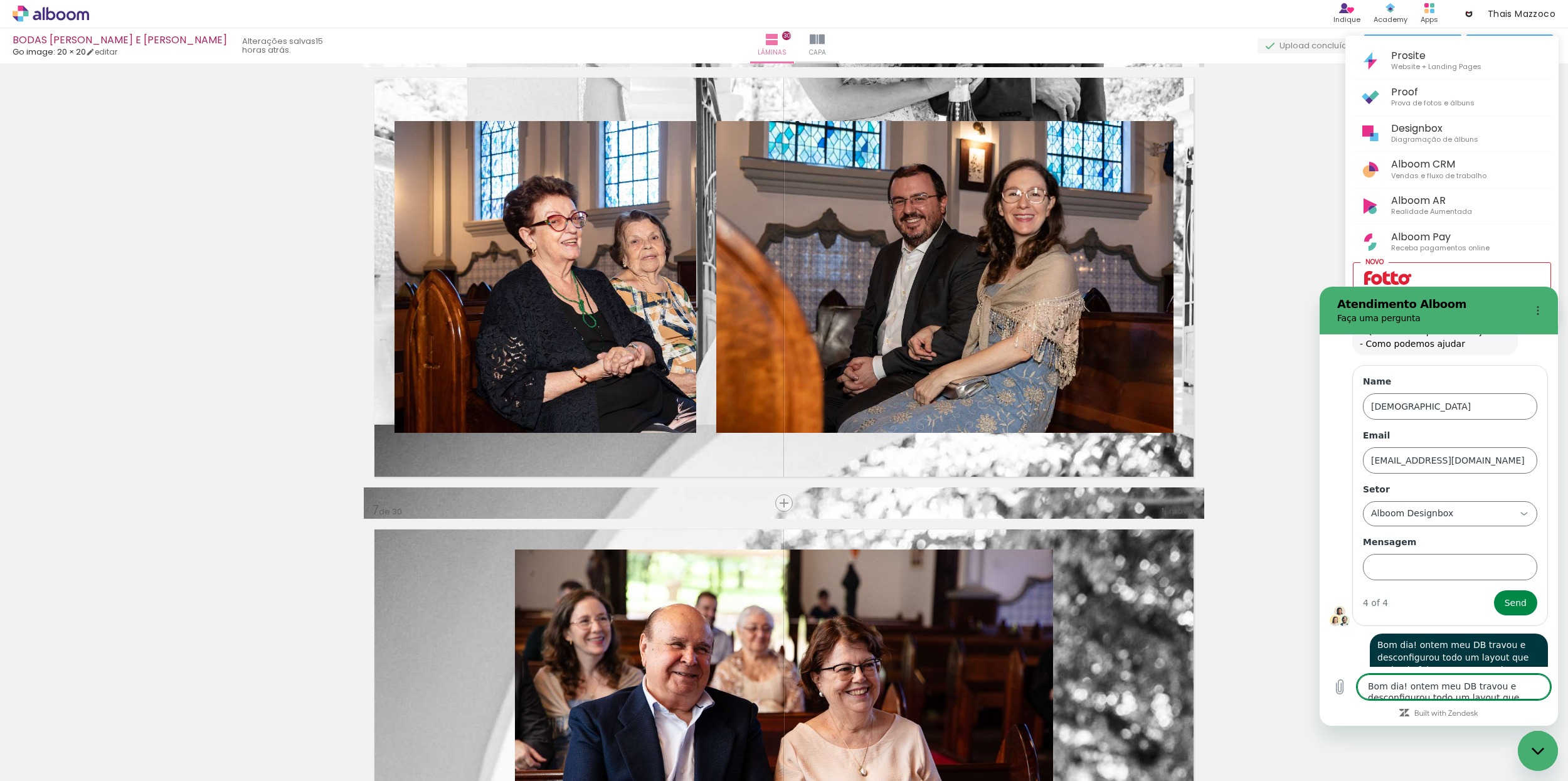
scroll to position [833, 0]
click at [1400, 693] on textarea "Bom dia! ontem meu DB travou e desconfigurou todo um layout que eu havia feito.…" at bounding box center [1454, 687] width 193 height 25
type textarea "nao recebi o alerta sonoro"
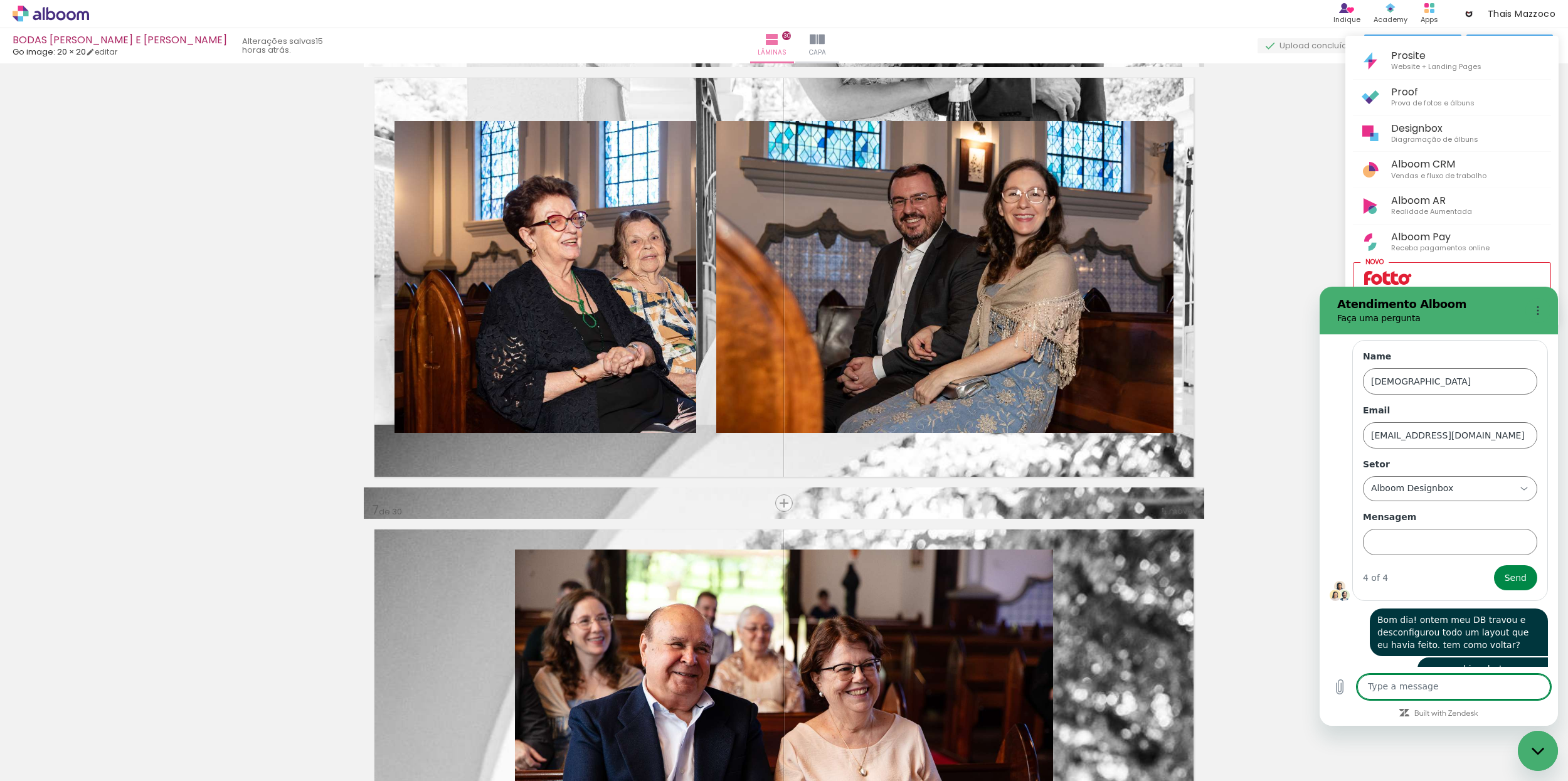
scroll to position [856, 0]
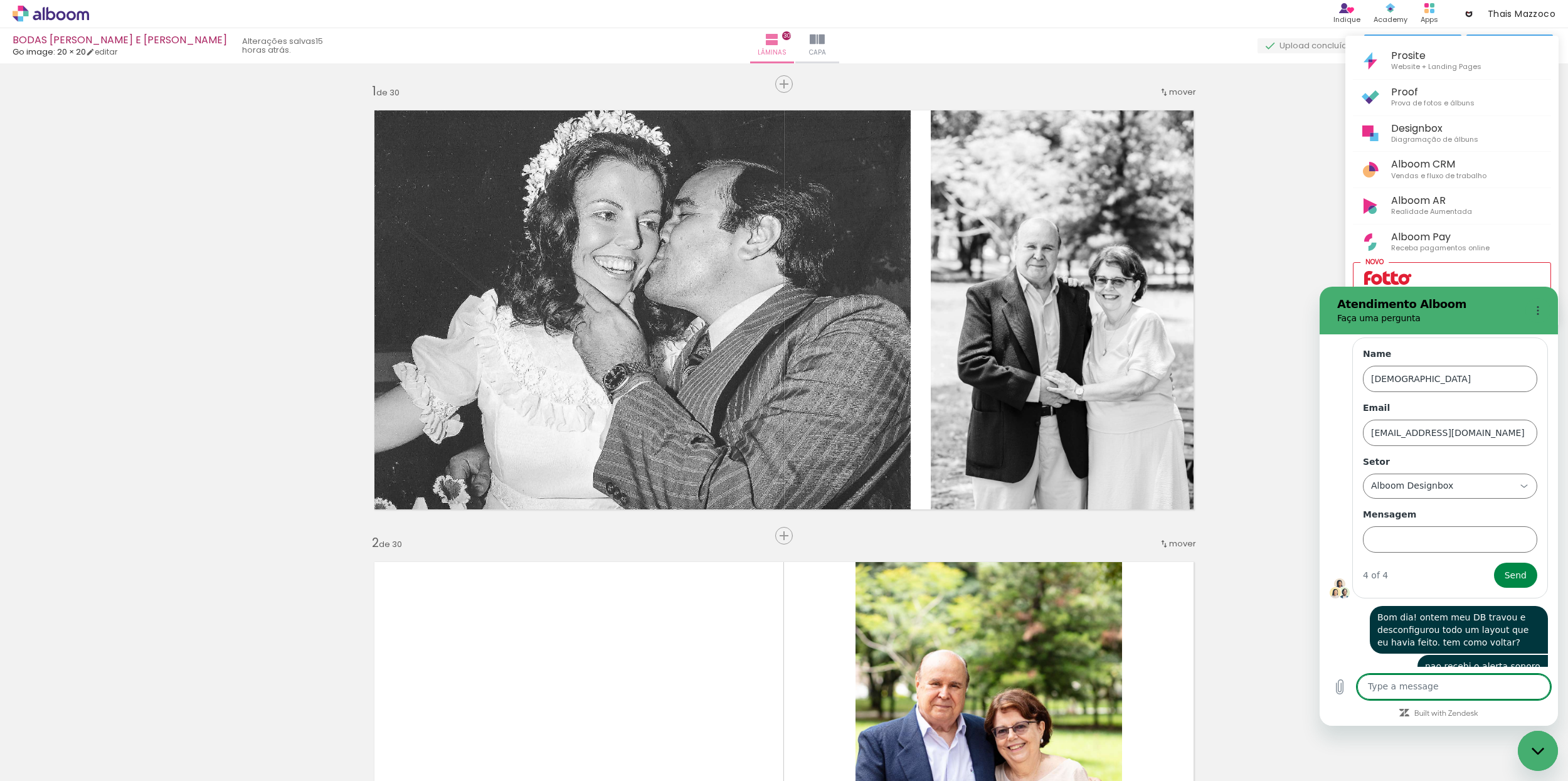
scroll to position [2292, 0]
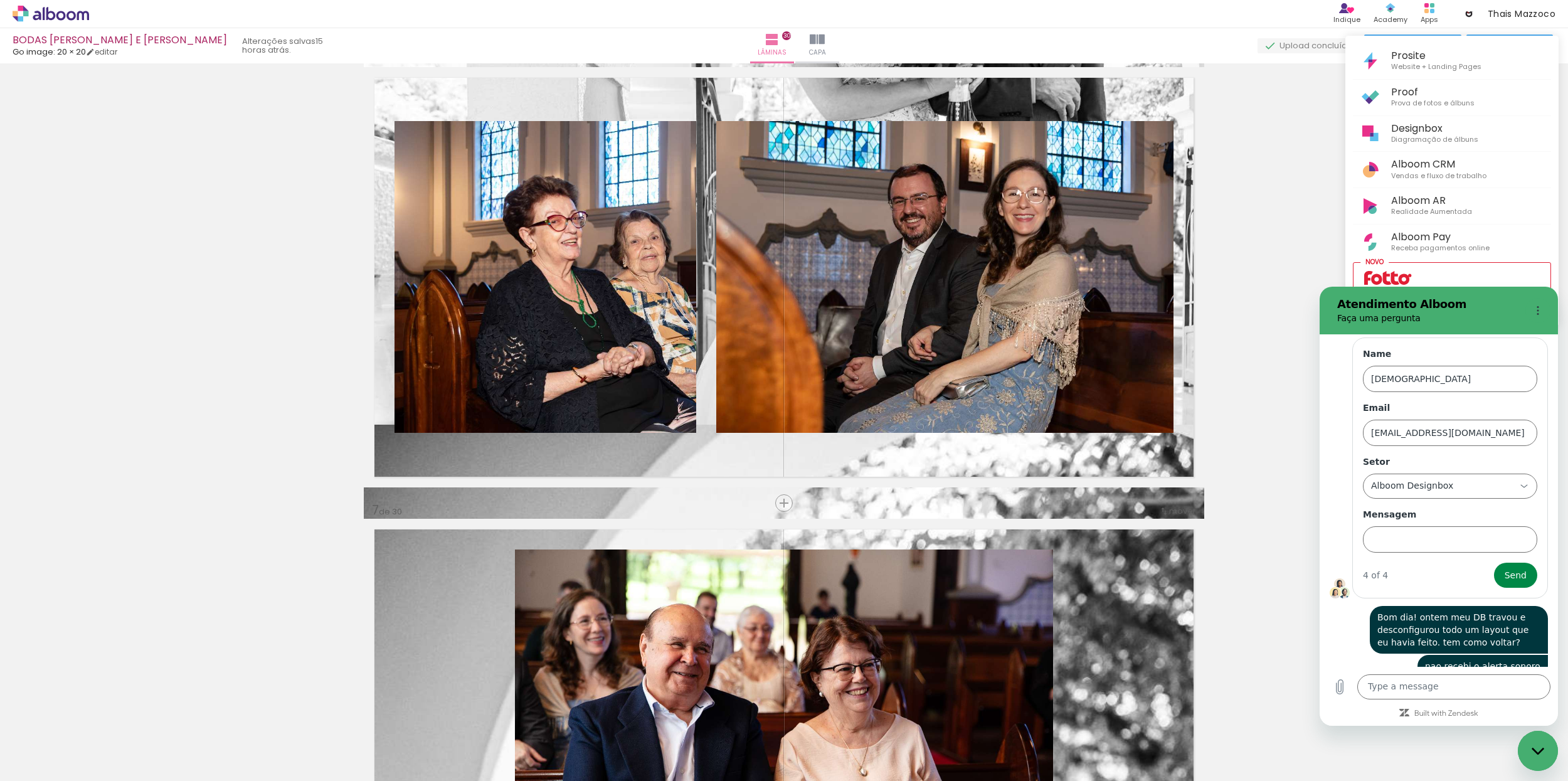
click at [1431, 13] on div at bounding box center [784, 390] width 1568 height 781
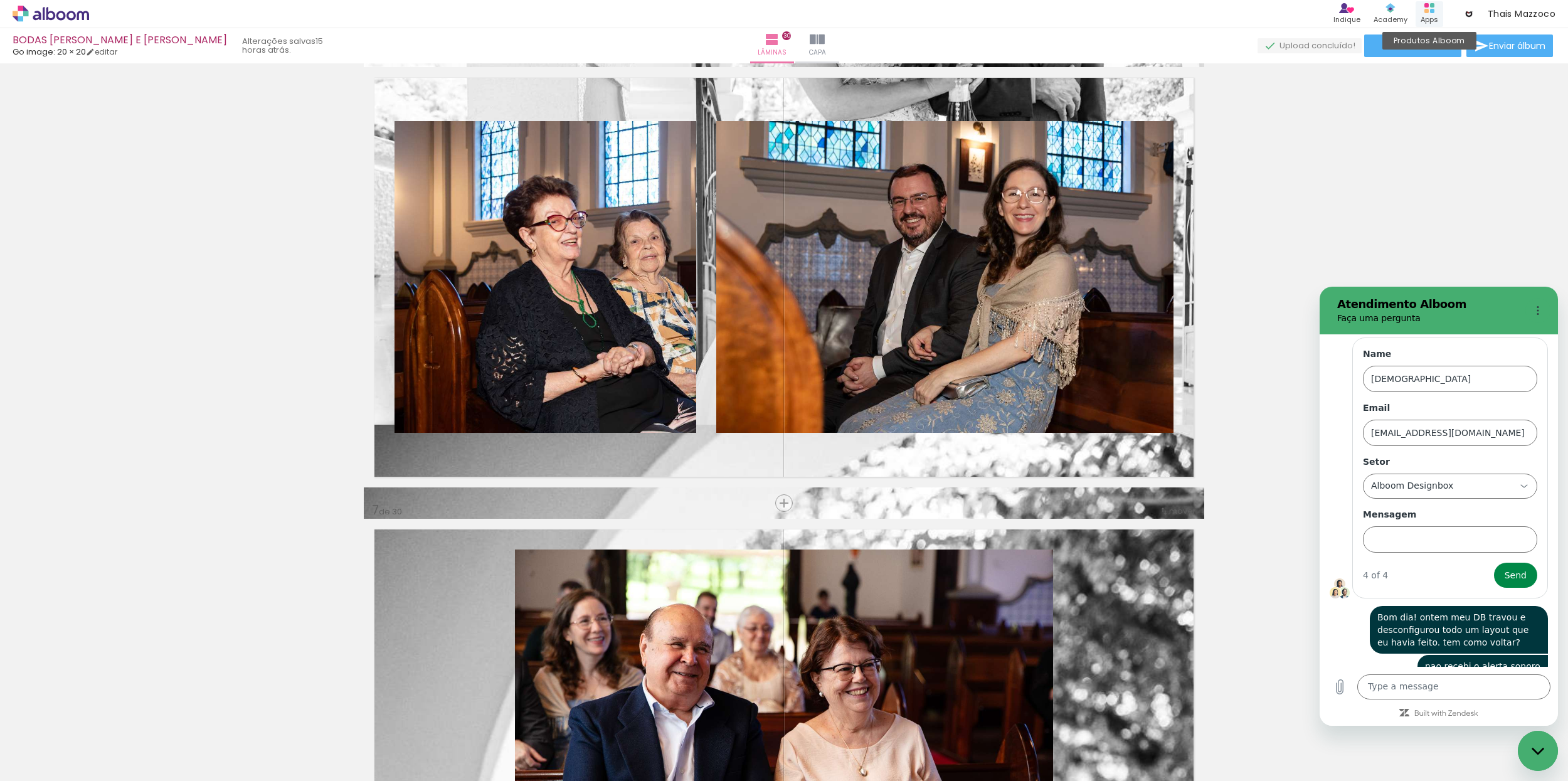
click at [1431, 16] on div "Apps" at bounding box center [1429, 20] width 18 height 10
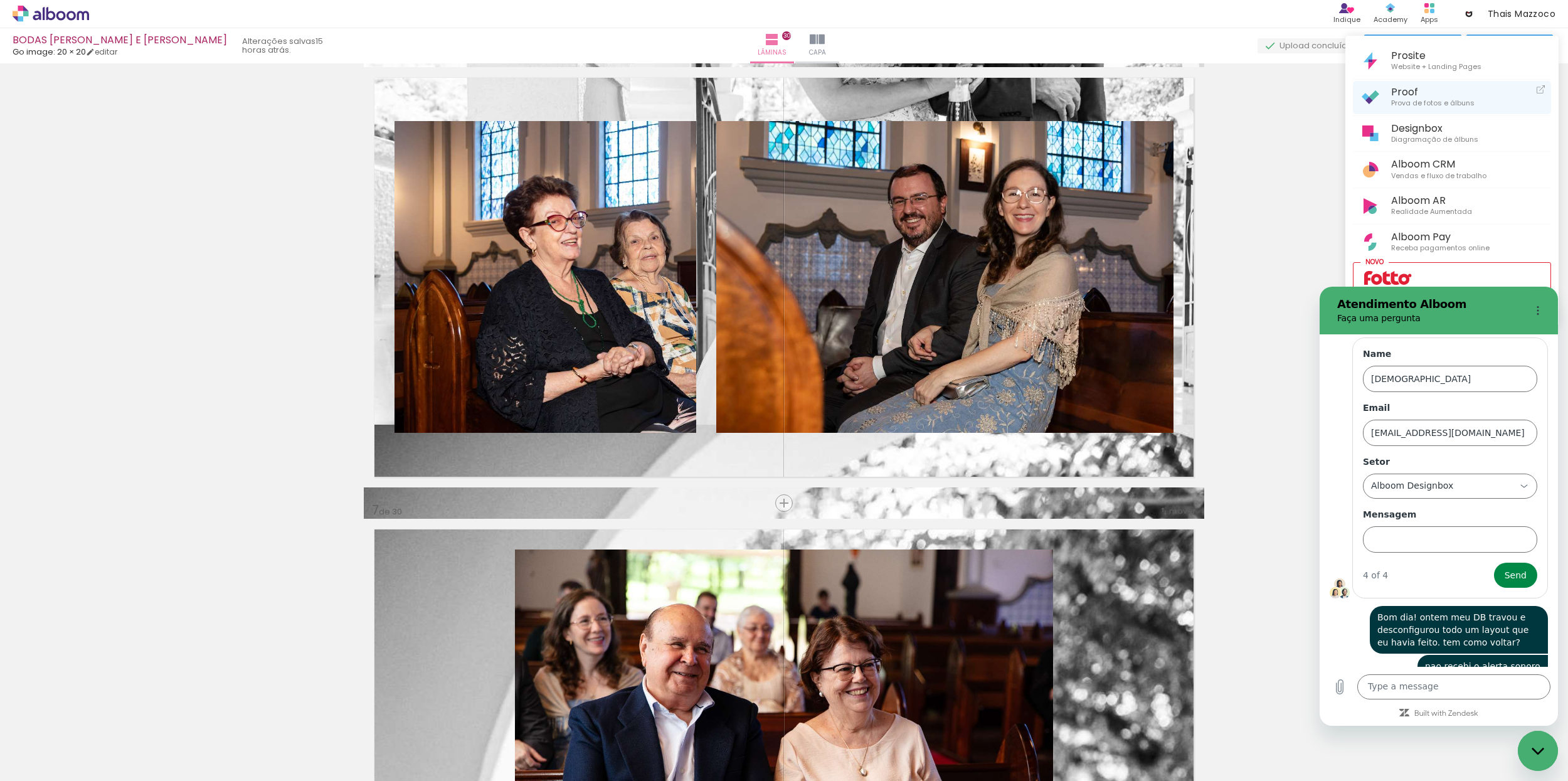
click at [1421, 93] on span "Proof" at bounding box center [1432, 92] width 83 height 12
click at [1279, 169] on div at bounding box center [784, 390] width 1568 height 781
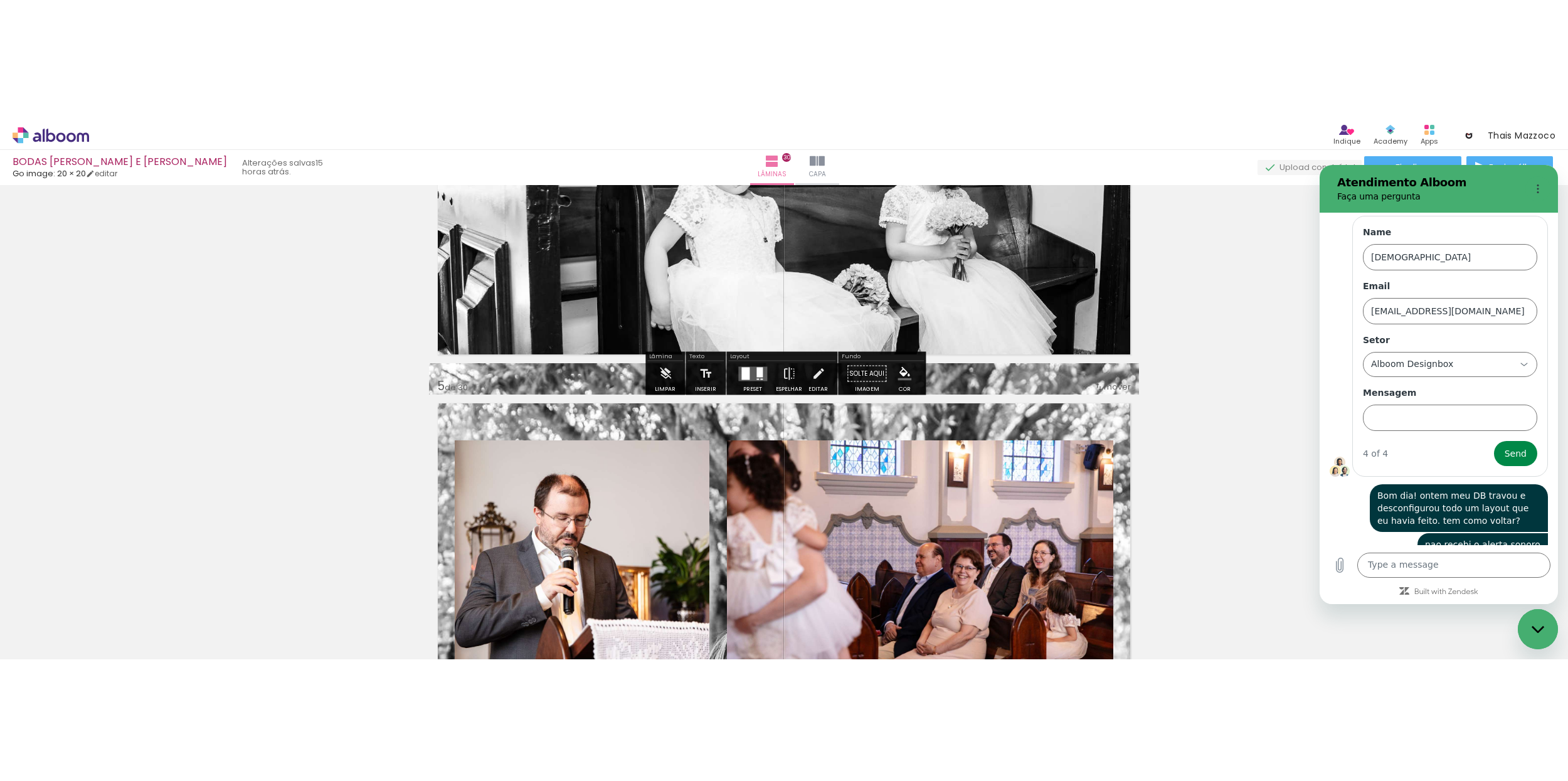
scroll to position [856, 0]
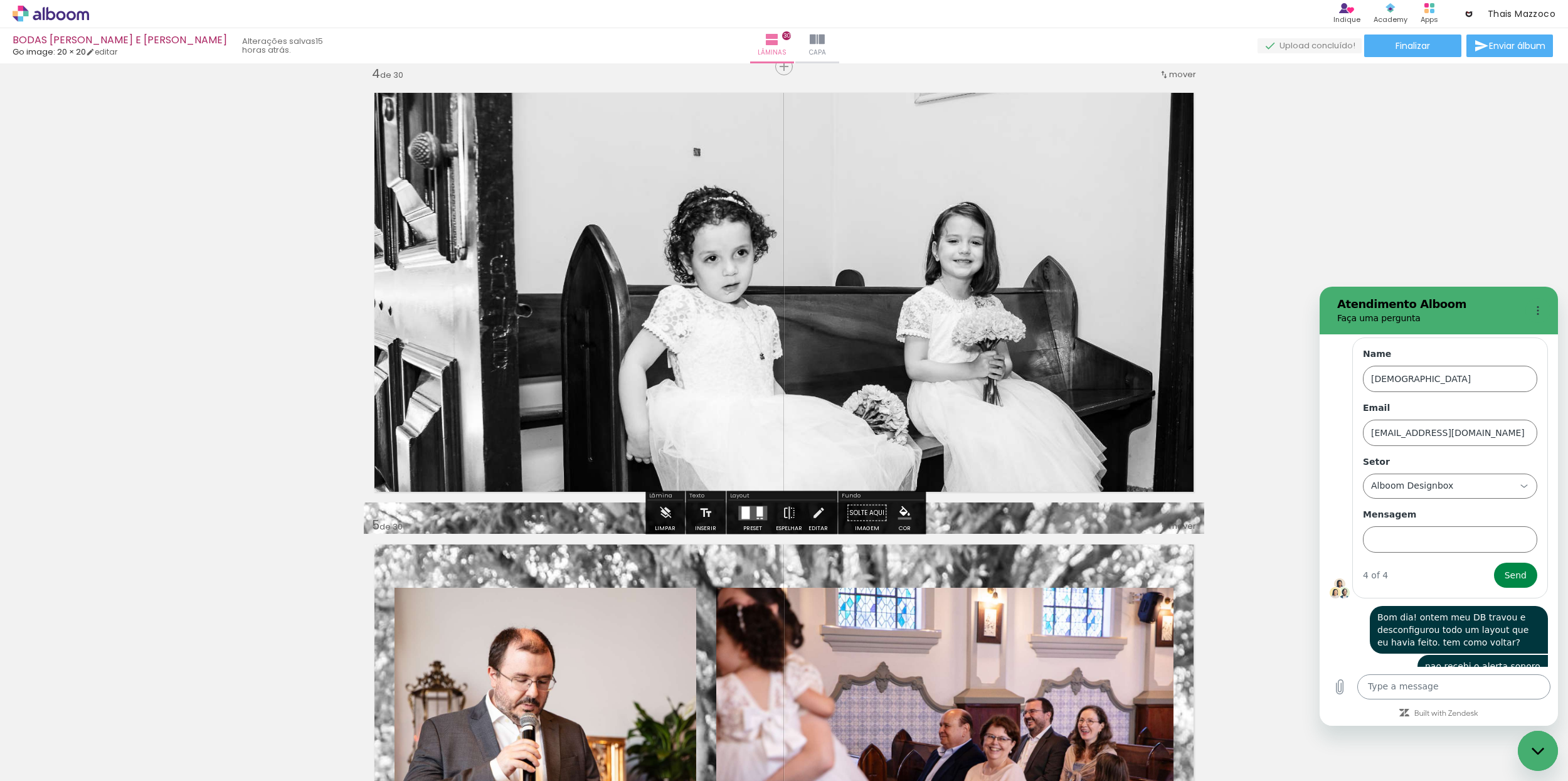
click at [1397, 691] on textarea at bounding box center [1454, 687] width 193 height 25
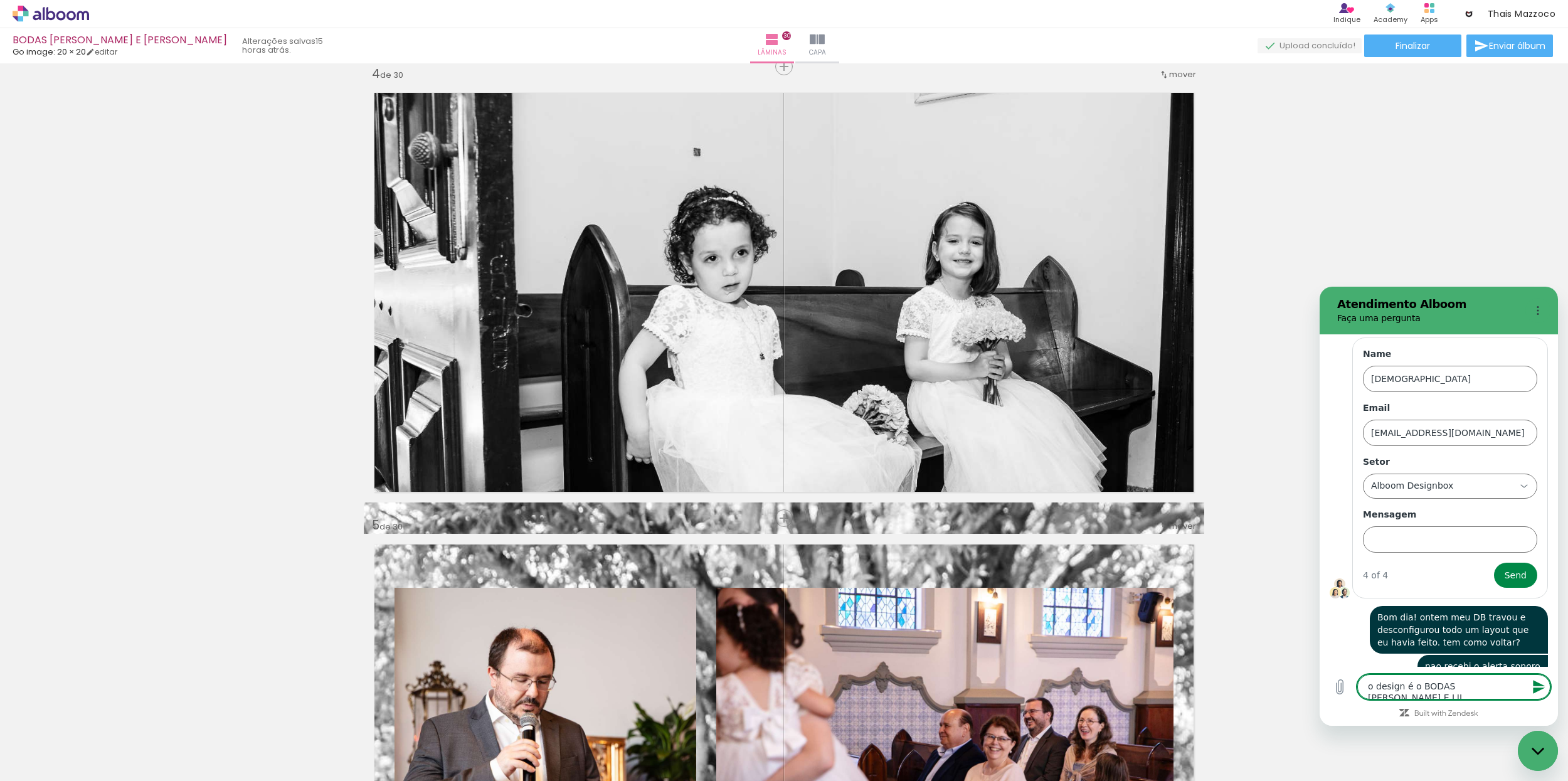
type textarea "o design é o BODAS [PERSON_NAME] E [PERSON_NAME]"
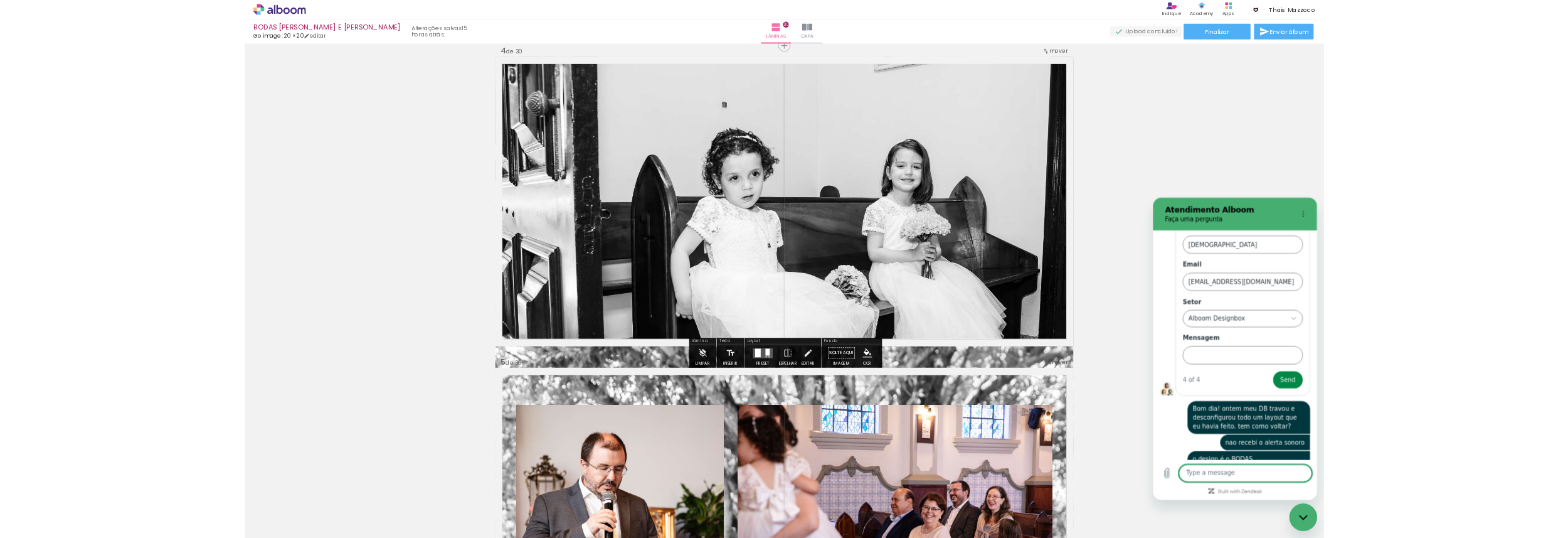
scroll to position [1373, 0]
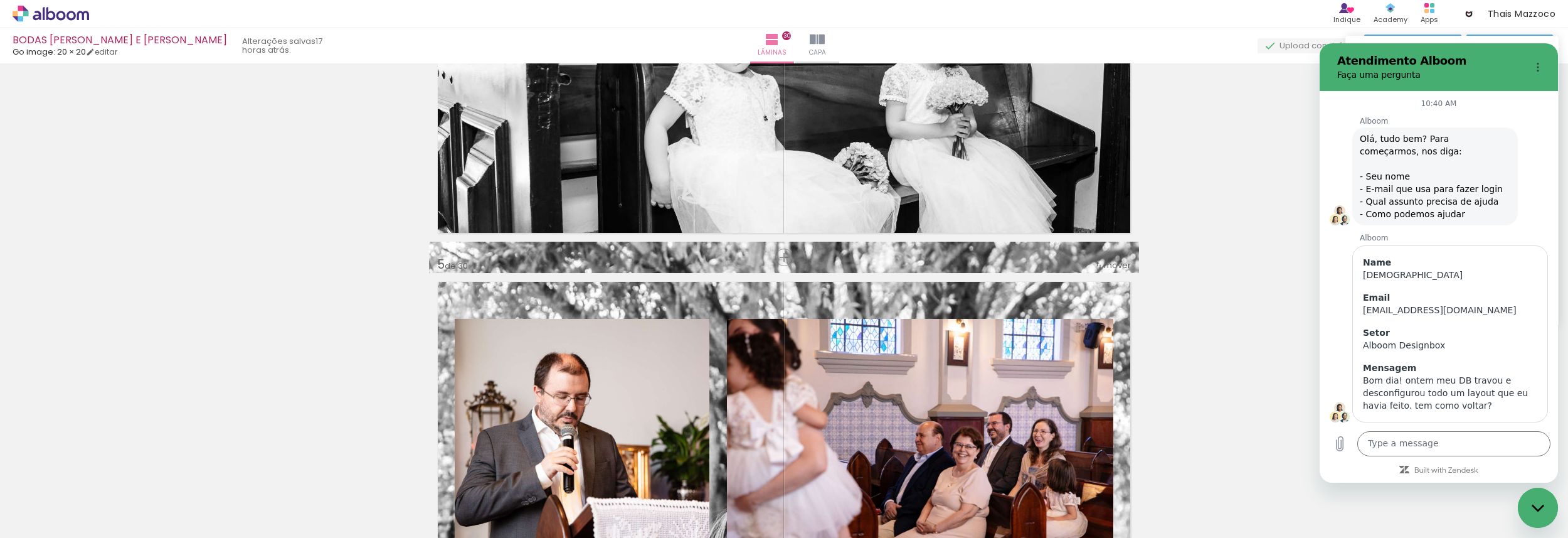
scroll to position [881, 0]
